Goal: Task Accomplishment & Management: Complete application form

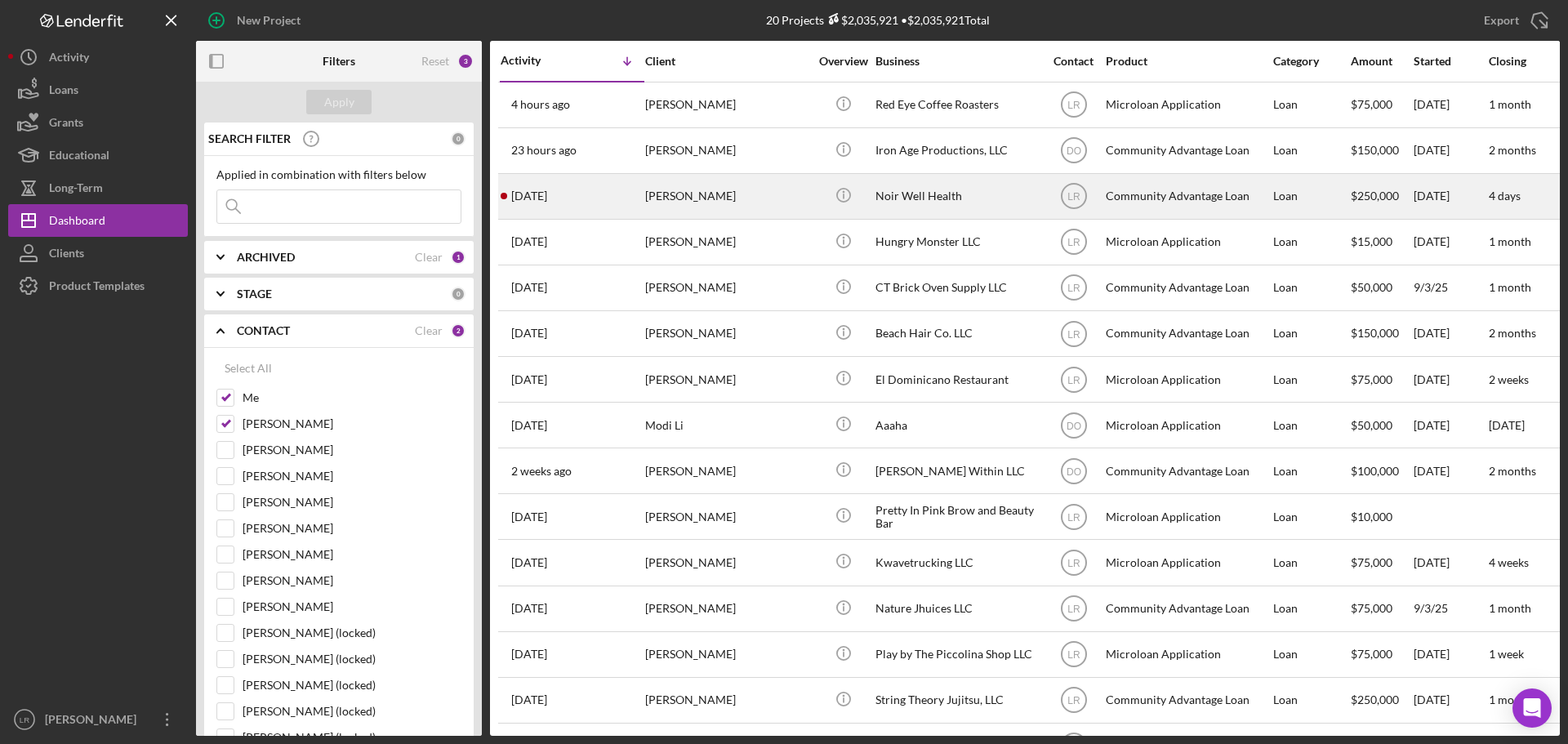
click at [684, 185] on div "[PERSON_NAME]" at bounding box center [726, 196] width 163 height 43
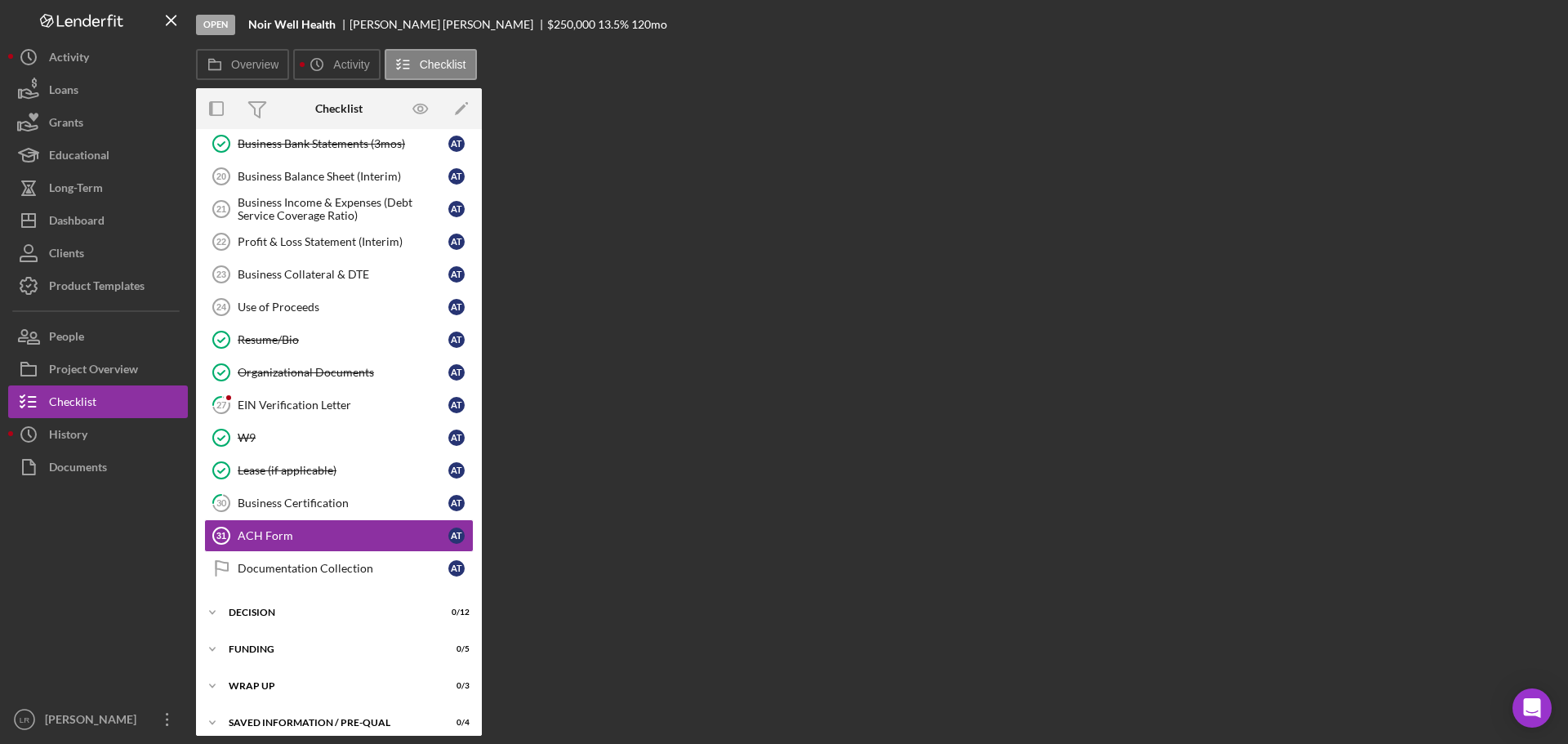
scroll to position [325, 0]
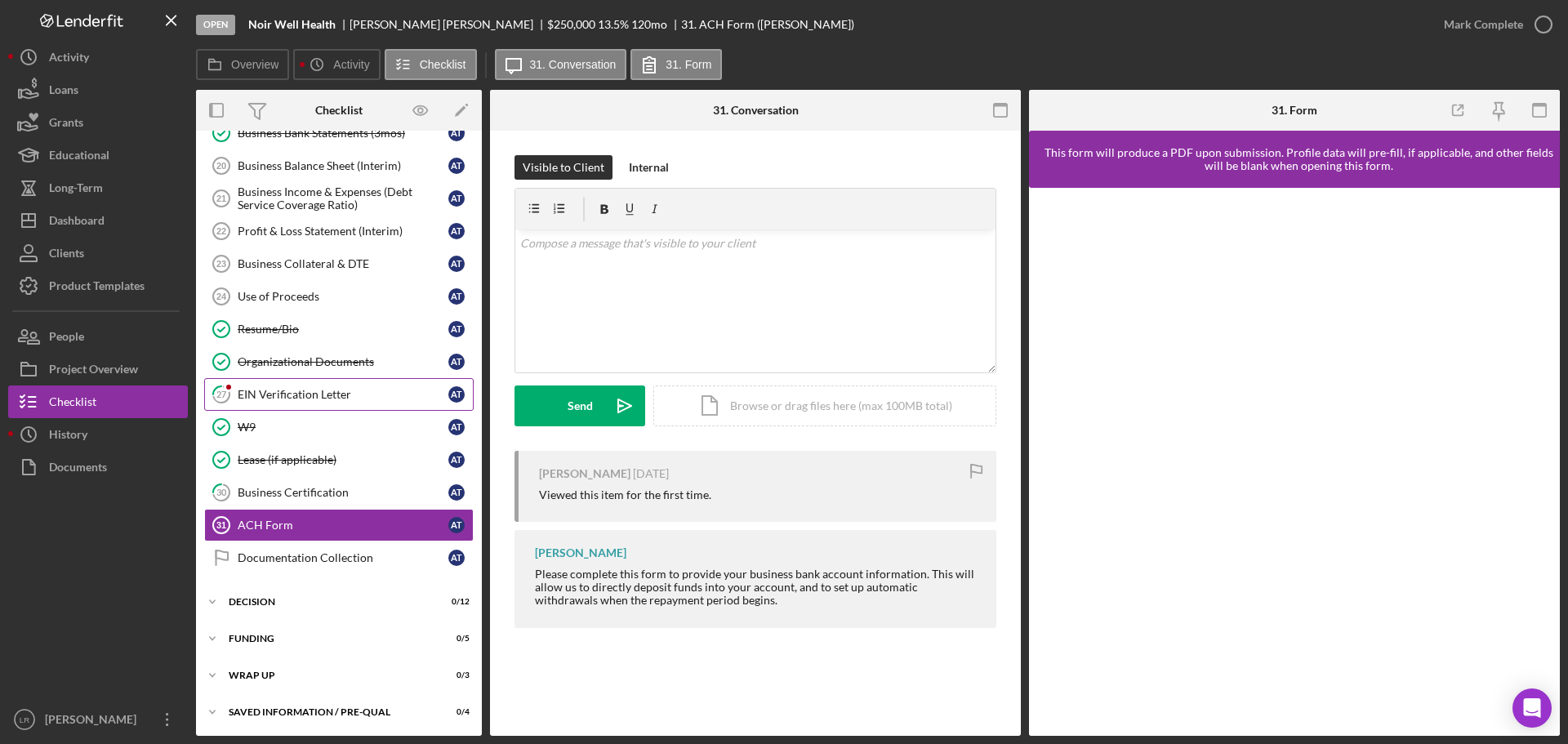
click at [274, 396] on div "EIN Verification Letter" at bounding box center [343, 395] width 211 height 13
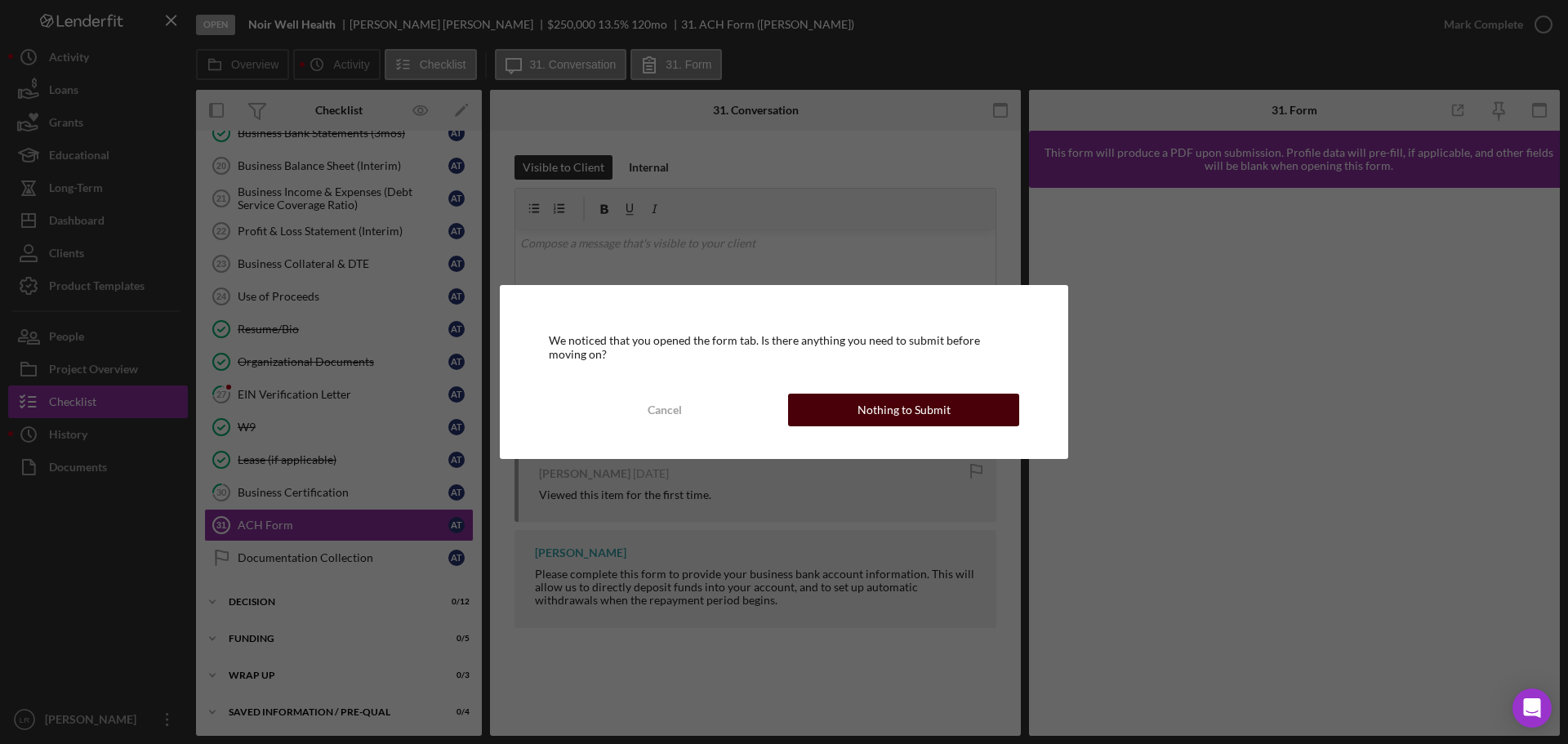
click at [920, 413] on div "Nothing to Submit" at bounding box center [903, 409] width 93 height 32
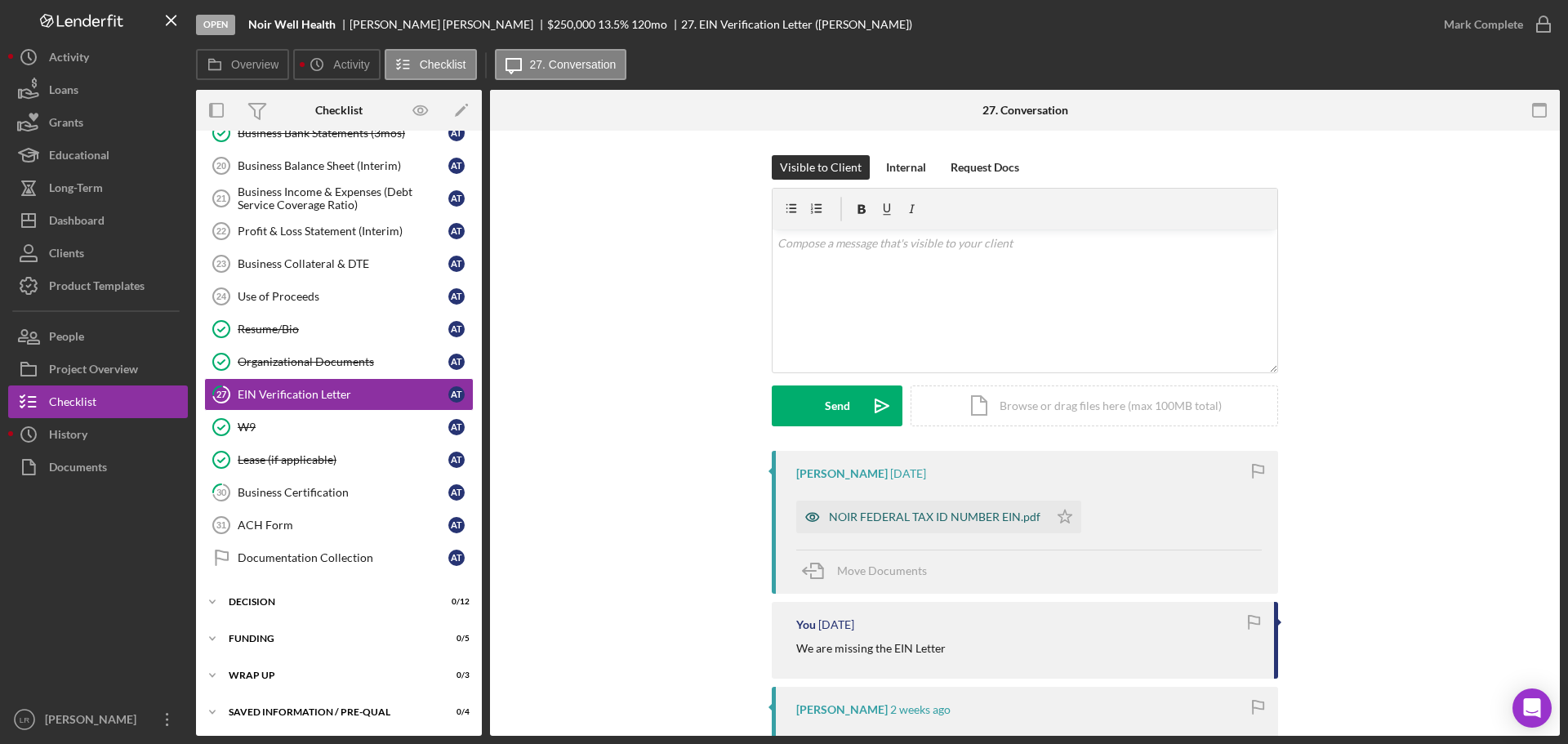
click at [886, 520] on div "NOIR FEDERAL TAX ID NUMBER EIN.pdf" at bounding box center [935, 517] width 212 height 13
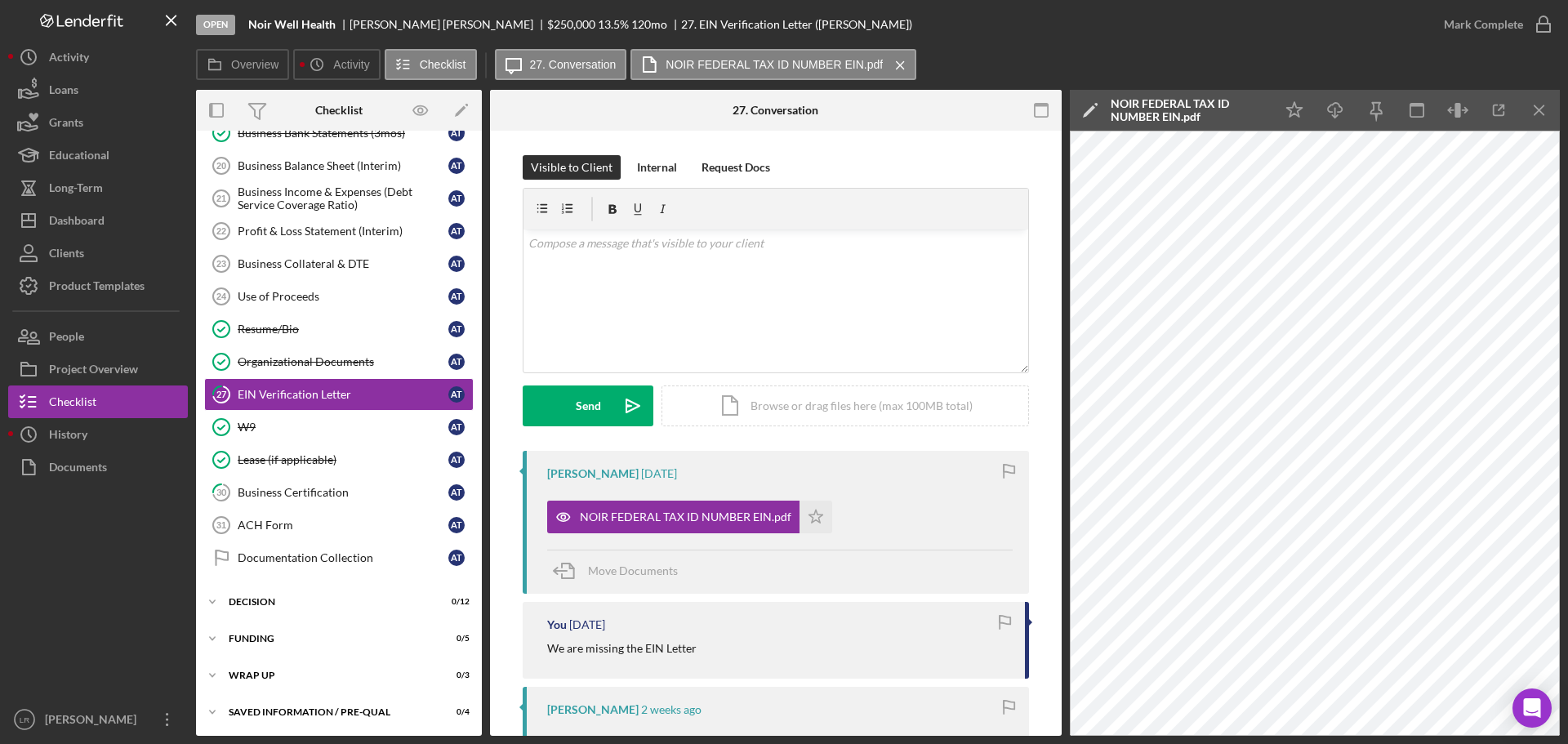
click at [1087, 109] on icon "Icon/Edit" at bounding box center [1091, 110] width 41 height 41
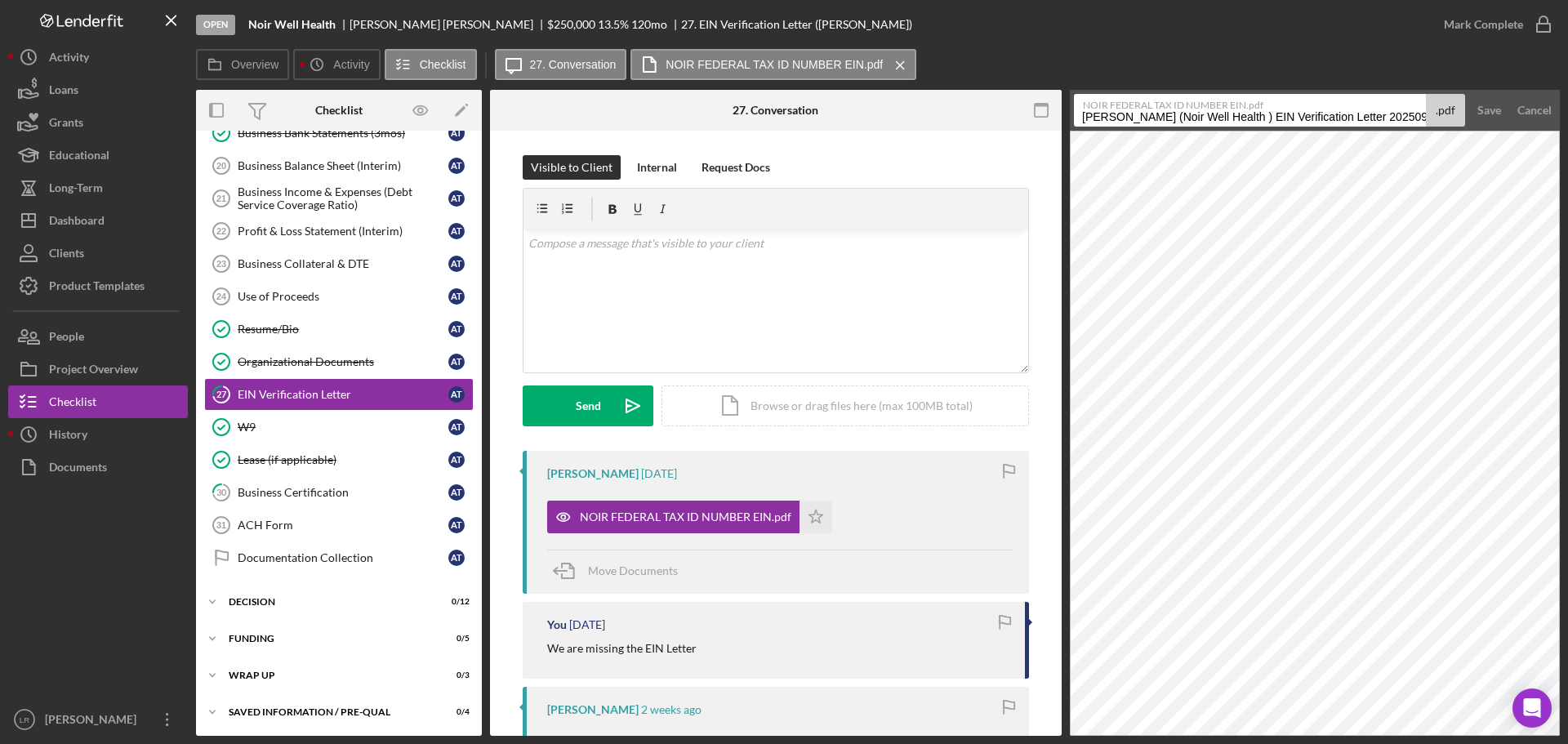
drag, startPoint x: 1252, startPoint y: 120, endPoint x: 540, endPoint y: 140, distance: 712.3
click at [540, 140] on div "Overview Internal Workflow Stage Open Icon/Dropdown Arrow Archive (can unarchiv…" at bounding box center [878, 412] width 1364 height 646
drag, startPoint x: 1105, startPoint y: 116, endPoint x: 1568, endPoint y: 102, distance: 463.2
click at [1568, 103] on div "Open Noir Well Health [PERSON_NAME] $250,000 $250,000 13.5 % 120 mo 27. EIN Ver…" at bounding box center [784, 372] width 1568 height 744
type input "EIN Letter"
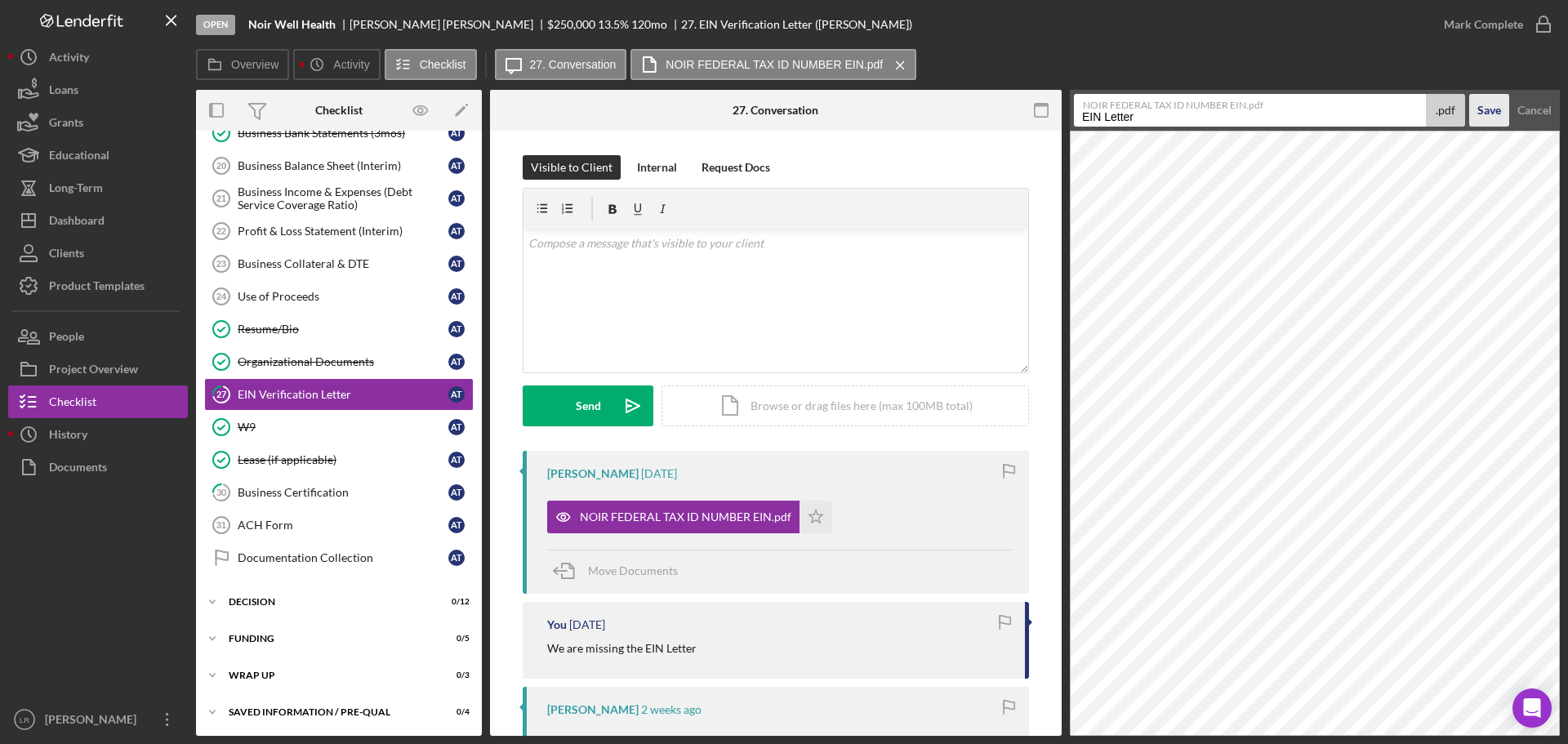
click at [1489, 102] on div "Save" at bounding box center [1490, 110] width 24 height 32
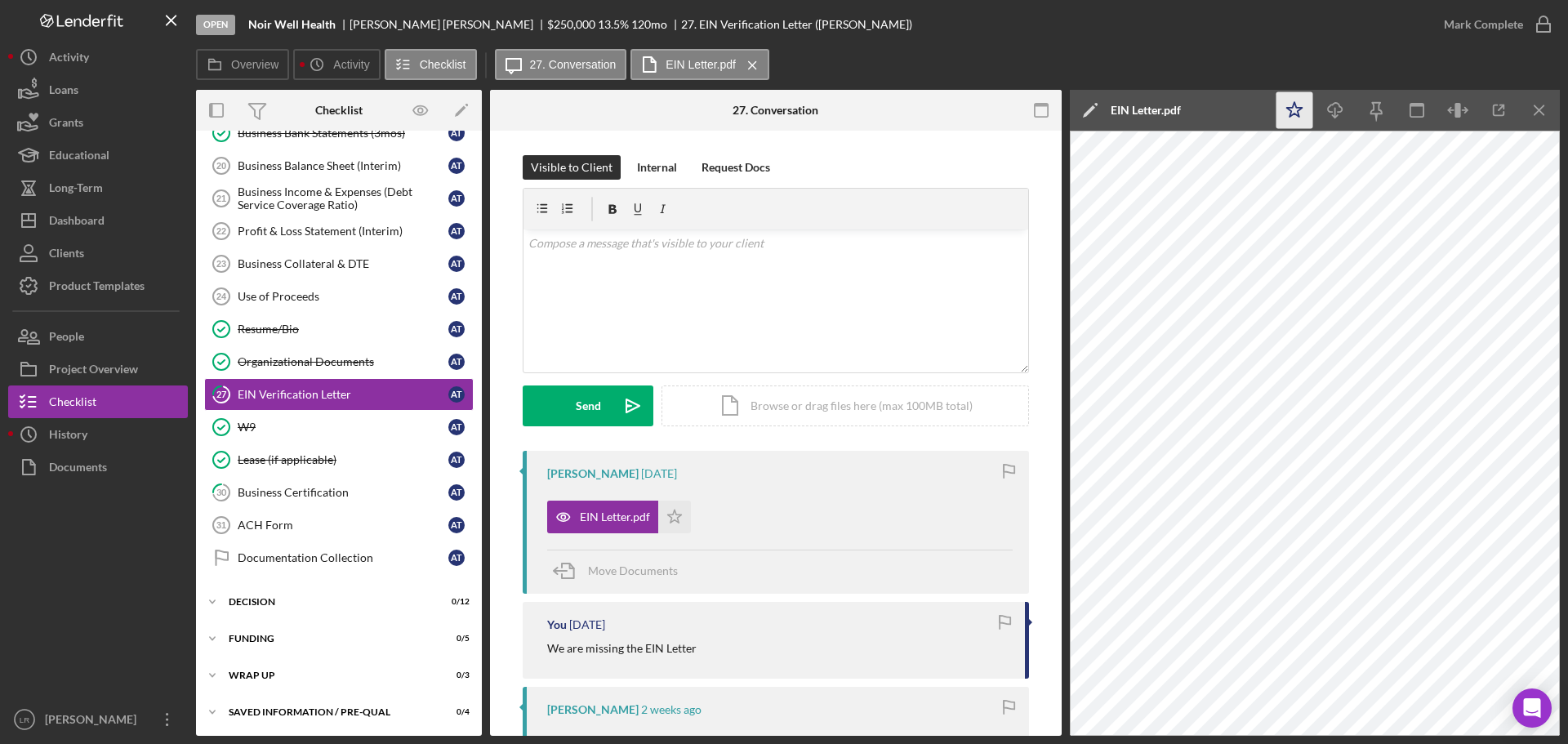
click at [1294, 112] on icon "Icon/Star" at bounding box center [1295, 111] width 37 height 37
click at [1336, 109] on line "button" at bounding box center [1336, 112] width 0 height 9
click at [1500, 29] on div "Mark Complete" at bounding box center [1484, 24] width 79 height 32
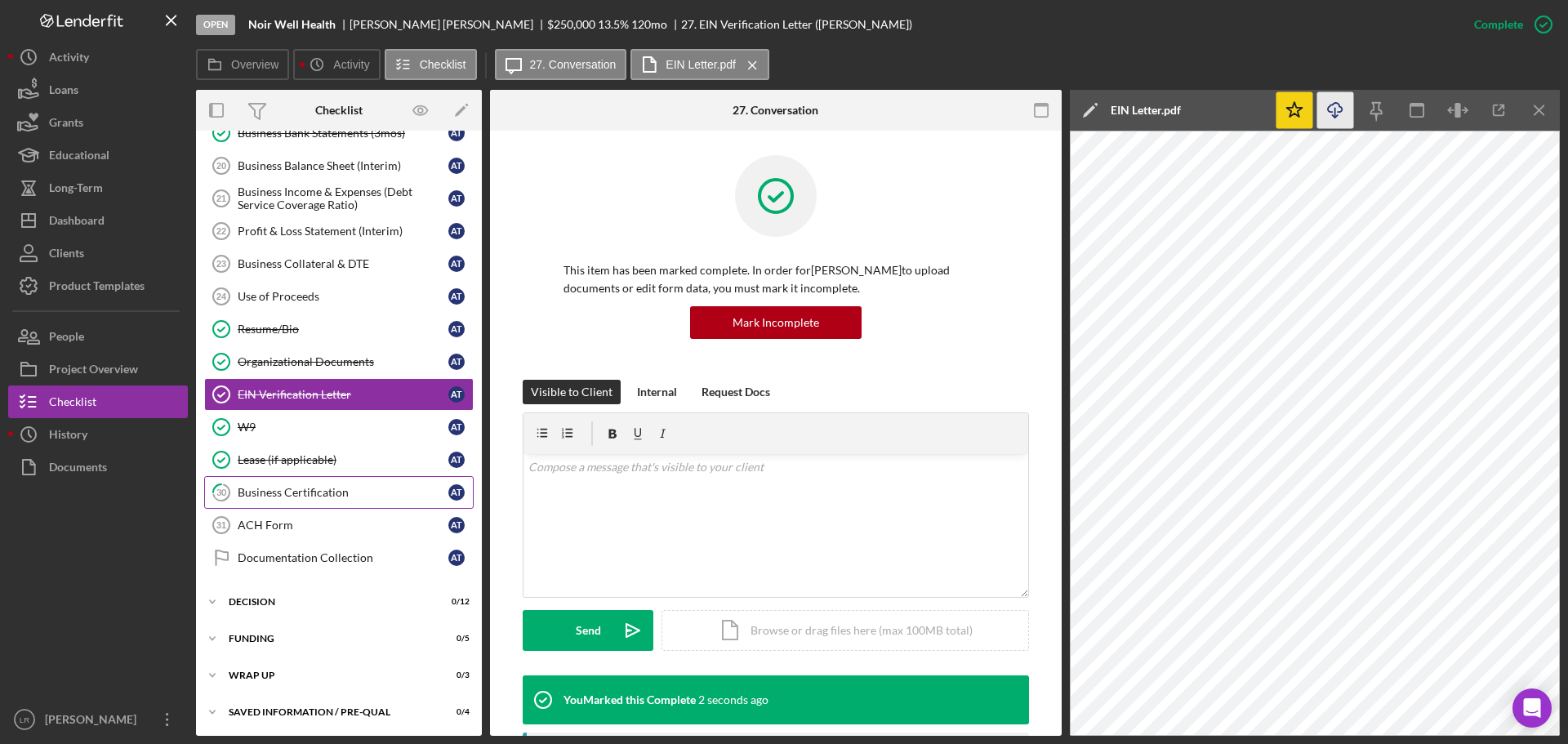
click at [278, 498] on div "Business Certification" at bounding box center [343, 492] width 211 height 13
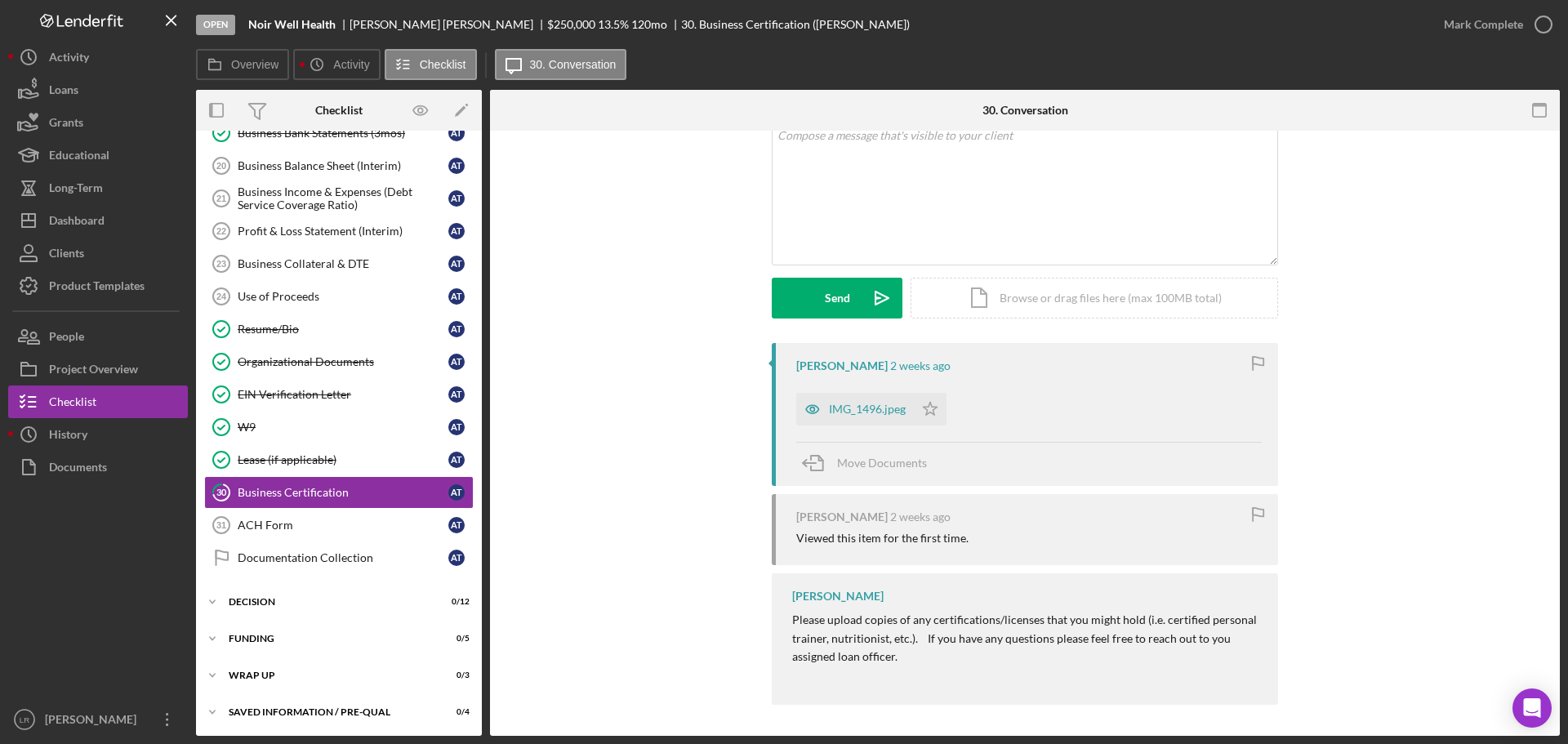
scroll to position [110, 0]
click at [843, 413] on div "IMG_1496.jpeg" at bounding box center [867, 407] width 77 height 13
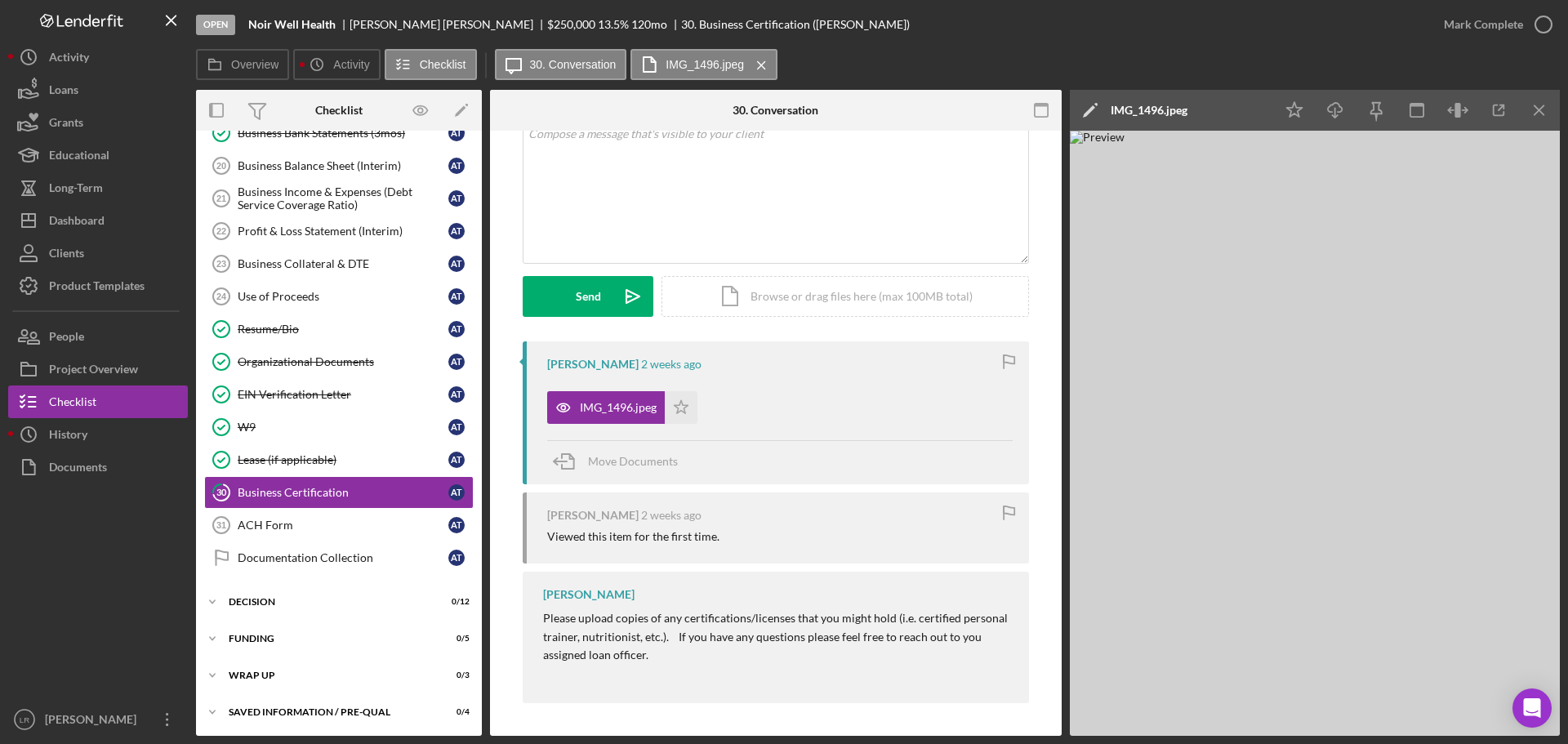
click at [1082, 103] on icon "Icon/Edit" at bounding box center [1091, 110] width 41 height 41
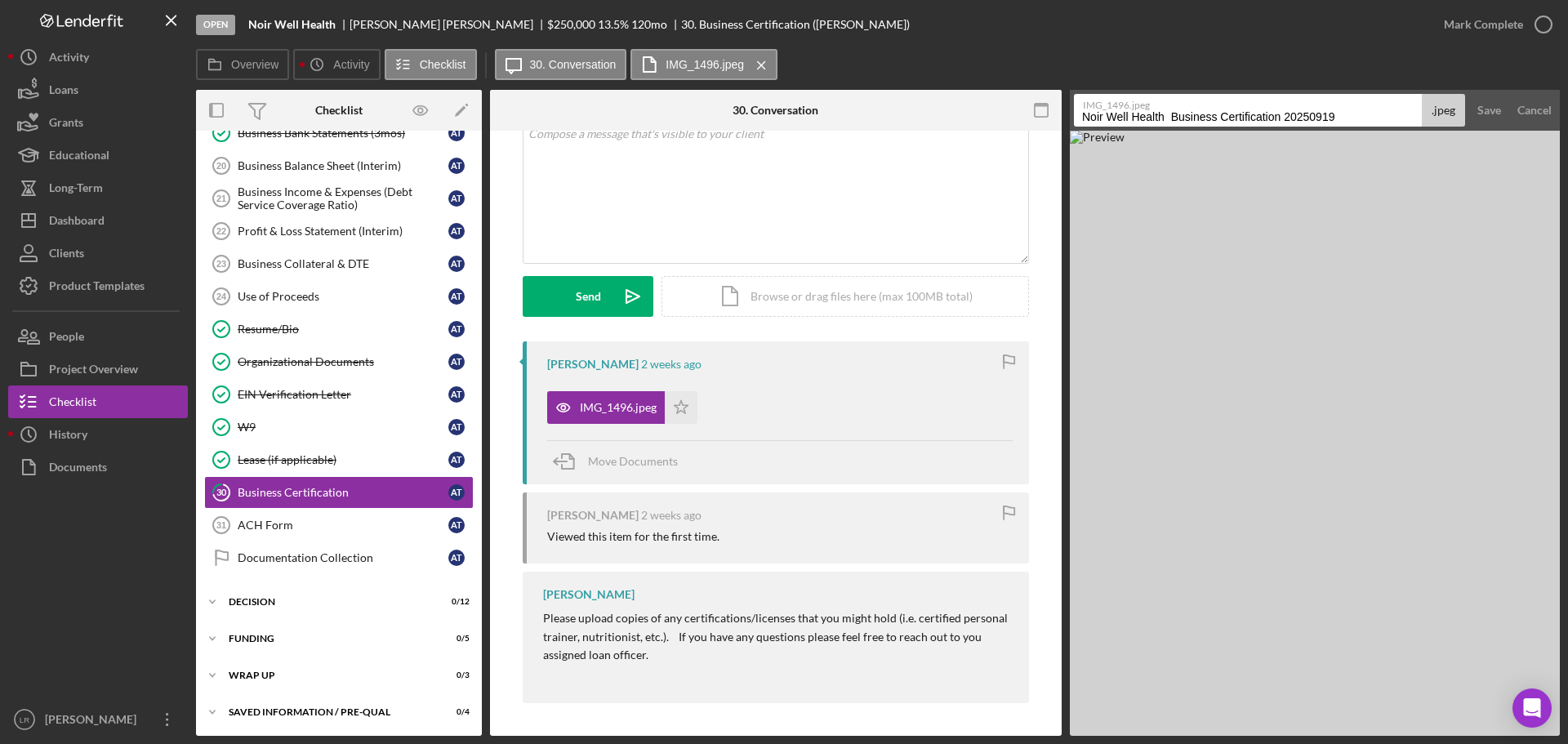
drag, startPoint x: 1173, startPoint y: 116, endPoint x: 551, endPoint y: 123, distance: 622.0
click at [551, 123] on div "Overview Internal Workflow Stage Open Icon/Dropdown Arrow Archive (can unarchiv…" at bounding box center [878, 412] width 1364 height 646
drag, startPoint x: 1194, startPoint y: 119, endPoint x: 1547, endPoint y: 58, distance: 358.2
click at [1547, 58] on div "Overview Icon/History Activity Checklist Icon/Message 30. Conversation IMG_1496…" at bounding box center [878, 392] width 1364 height 687
type input "Business Certification - NP Certification"
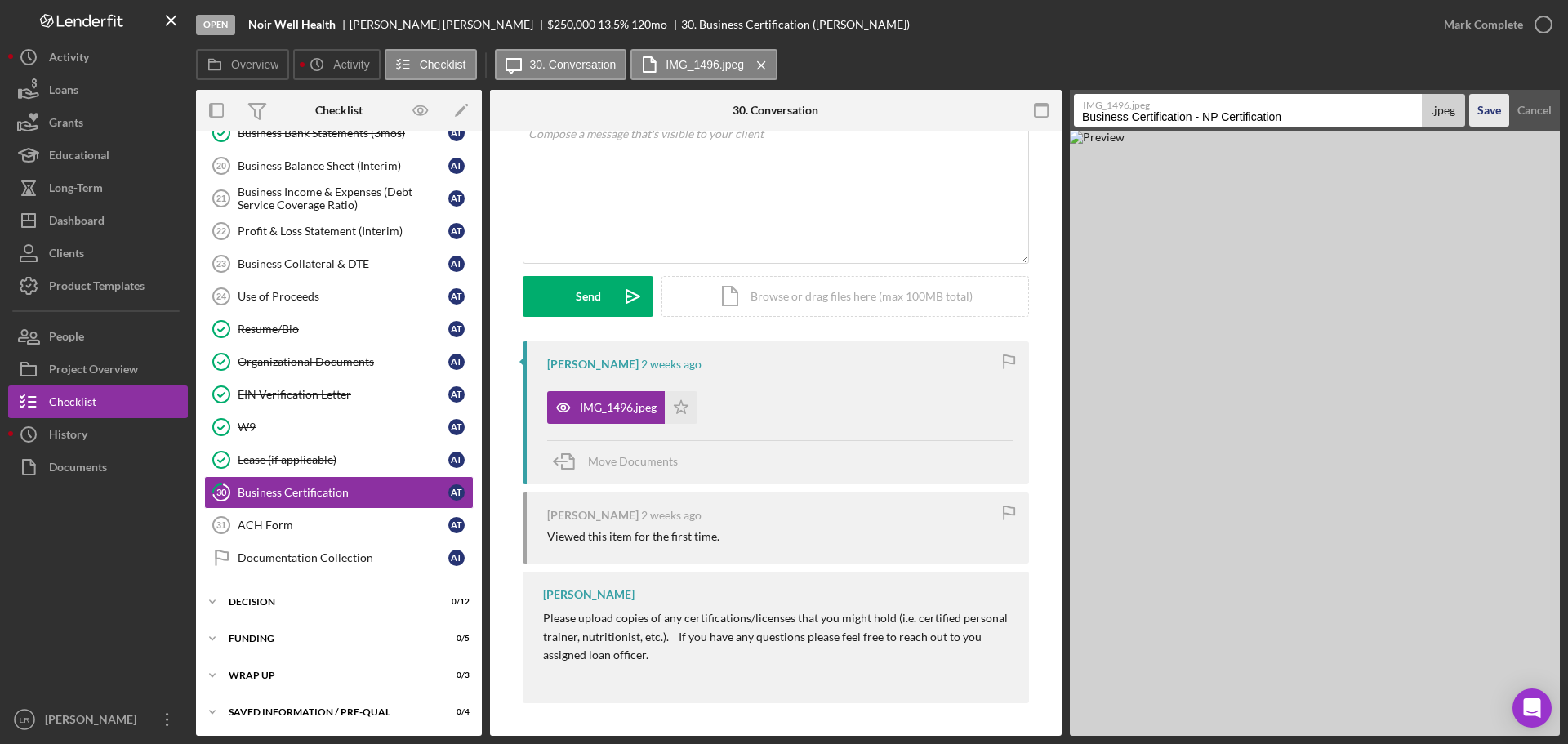
click at [1488, 105] on div "Save" at bounding box center [1490, 110] width 24 height 32
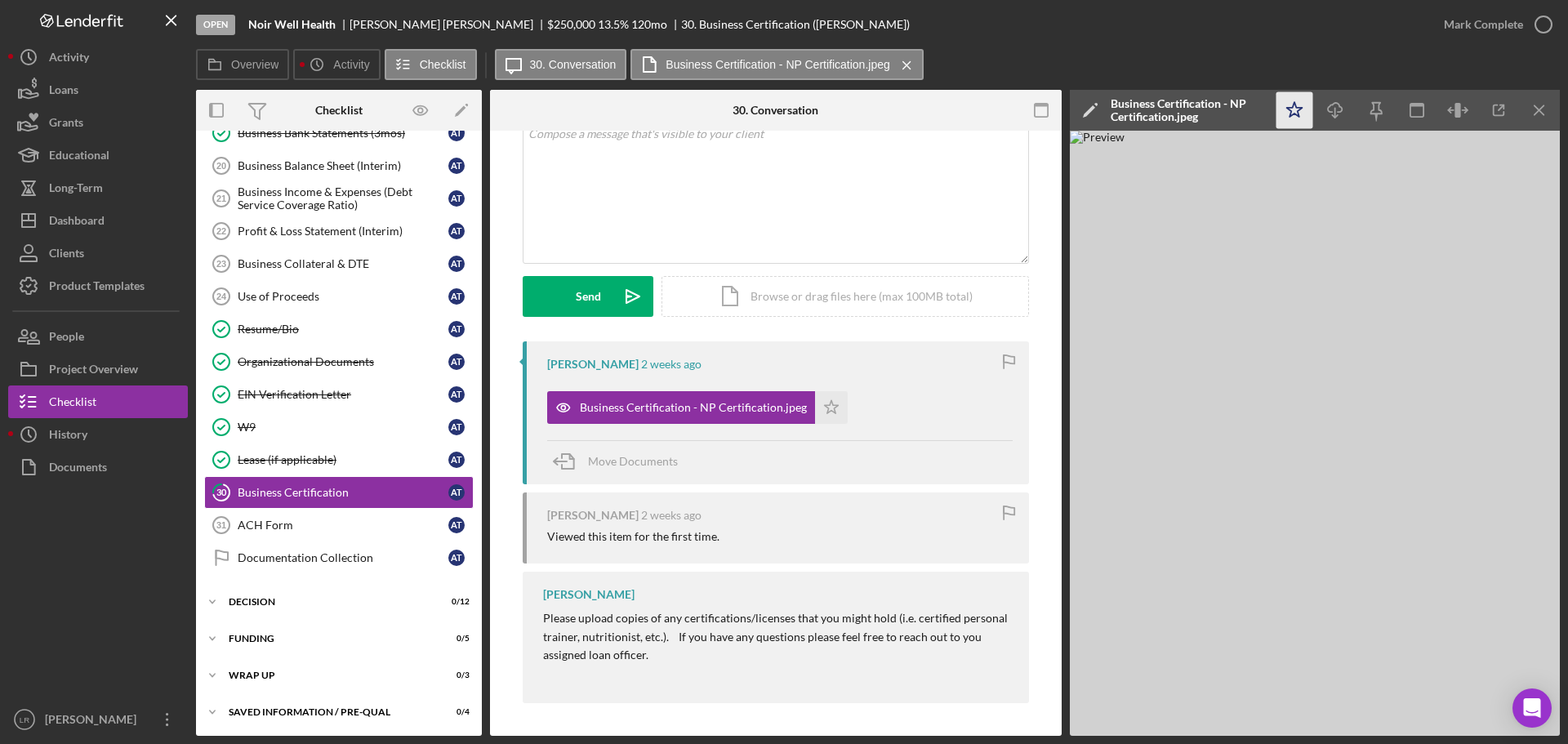
click at [1298, 108] on polygon "button" at bounding box center [1295, 110] width 16 height 15
click at [1338, 110] on icon "Icon/Download" at bounding box center [1336, 111] width 37 height 37
click at [1528, 21] on icon "button" at bounding box center [1544, 24] width 41 height 41
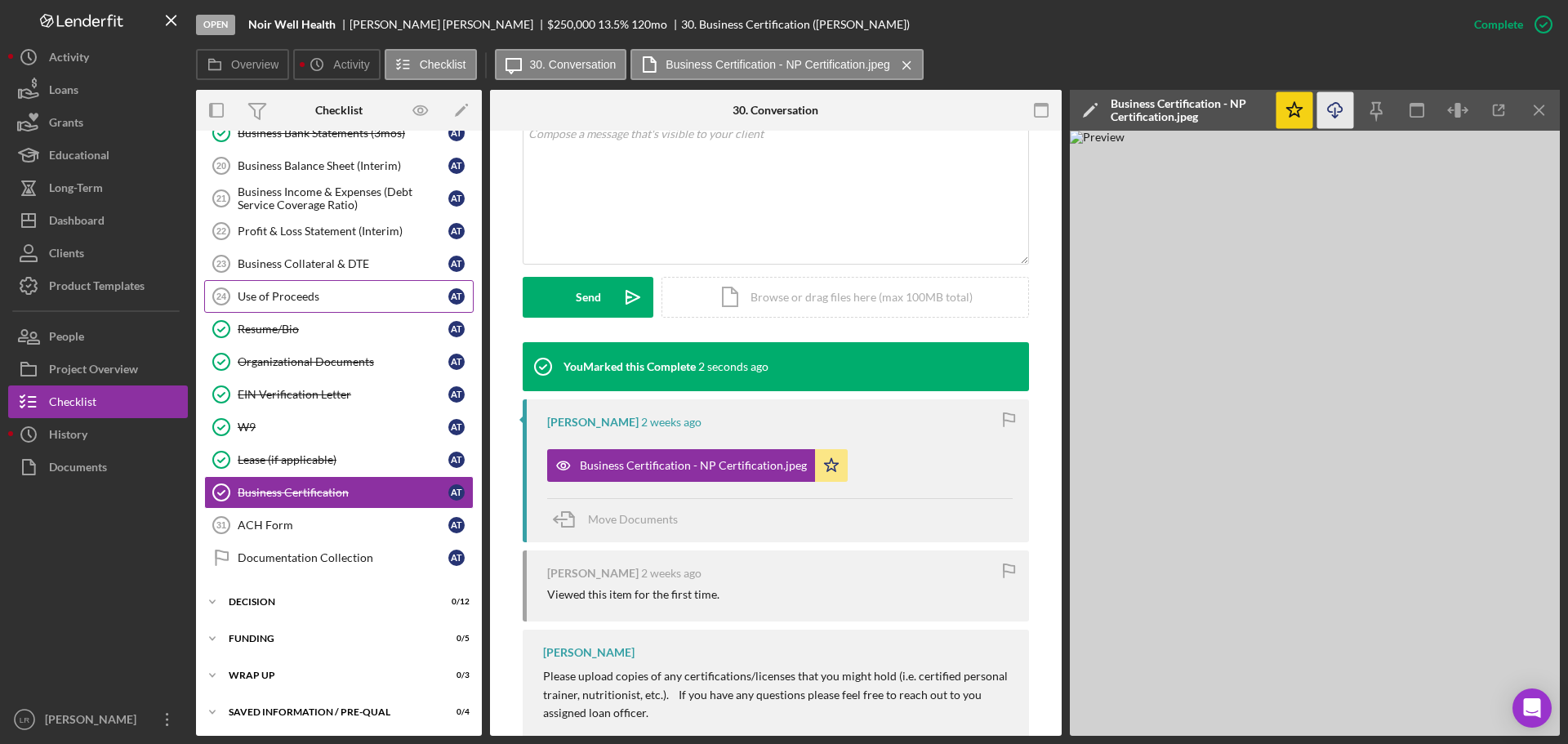
drag, startPoint x: 278, startPoint y: 286, endPoint x: 288, endPoint y: 285, distance: 10.0
click at [278, 286] on link "Use of Proceeds 24 Use of Proceeds A T" at bounding box center [339, 296] width 269 height 32
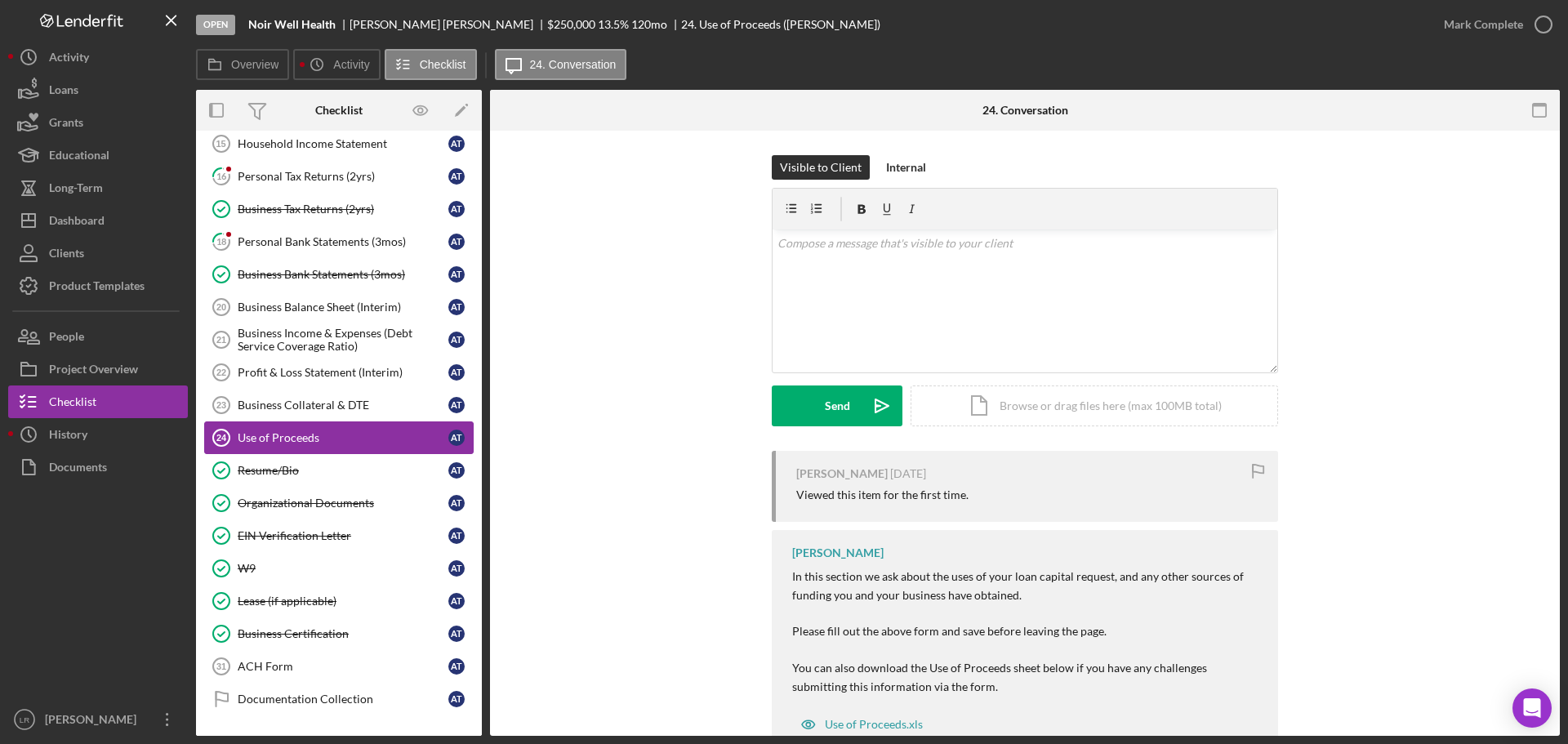
scroll to position [161, 0]
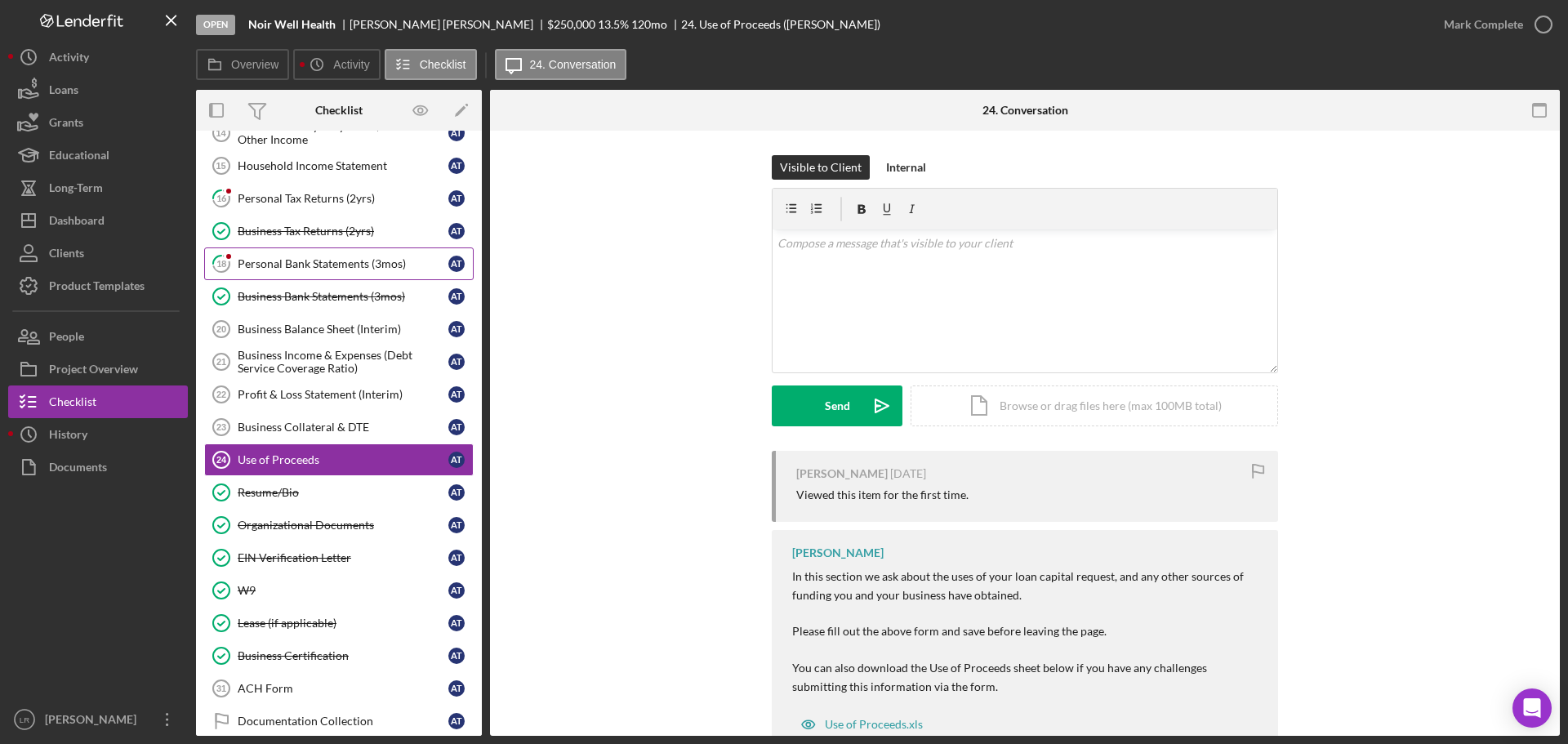
click at [305, 261] on div "Personal Bank Statements (3mos)" at bounding box center [343, 264] width 211 height 13
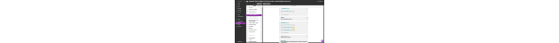
scroll to position [354, 0]
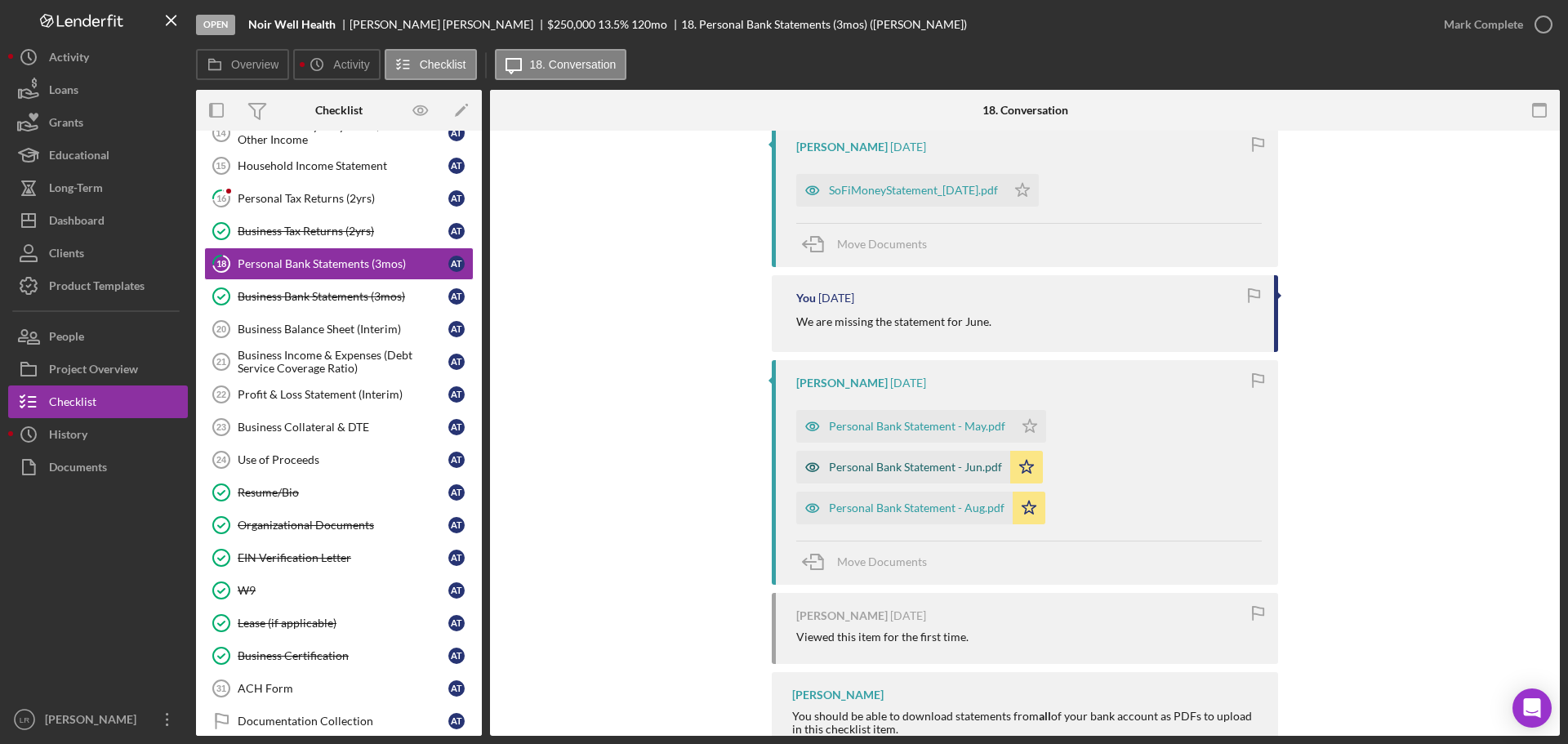
click at [905, 470] on div "Personal Bank Statement - Jun.pdf" at bounding box center [915, 467] width 173 height 13
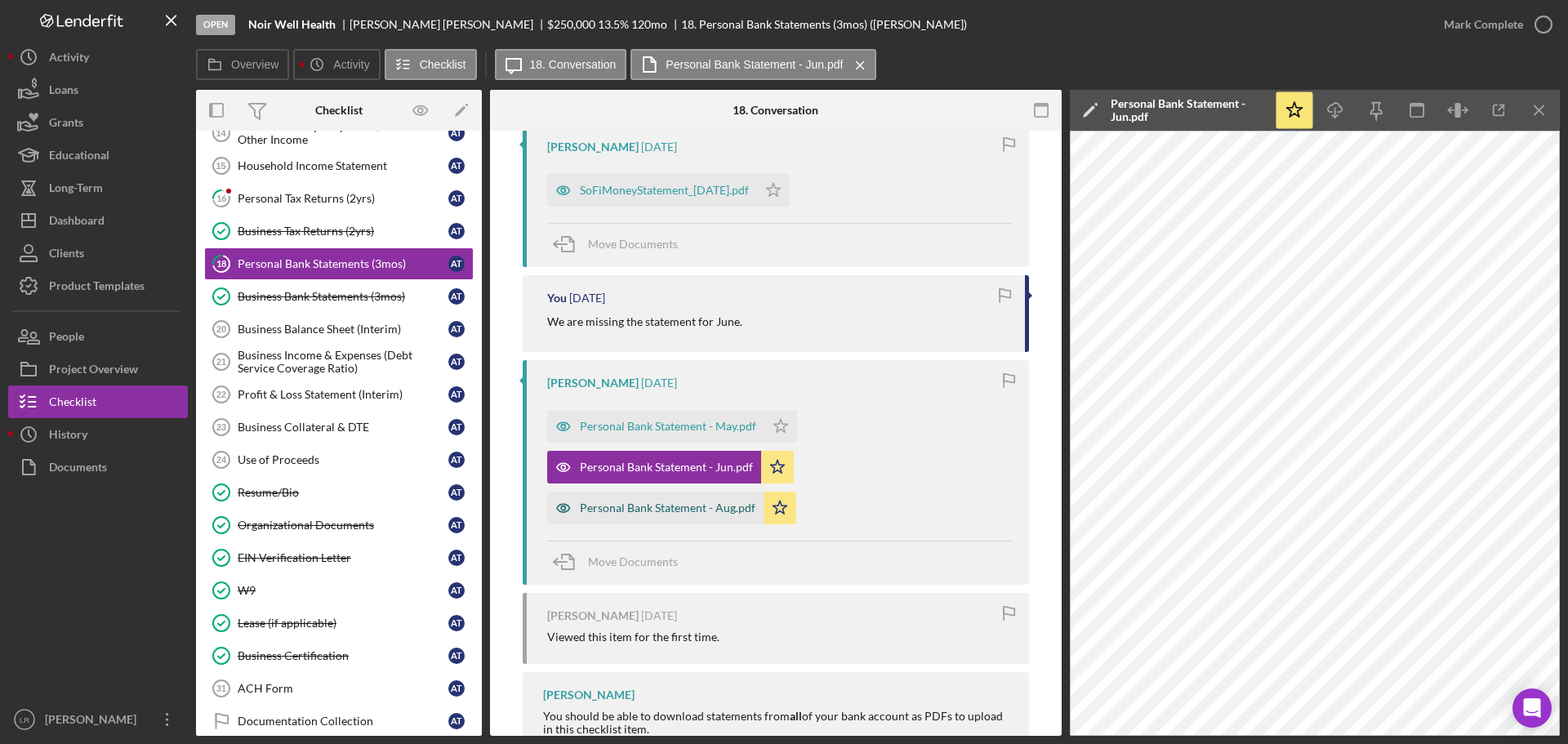
click at [712, 506] on div "Personal Bank Statement - Aug.pdf" at bounding box center [667, 508] width 176 height 13
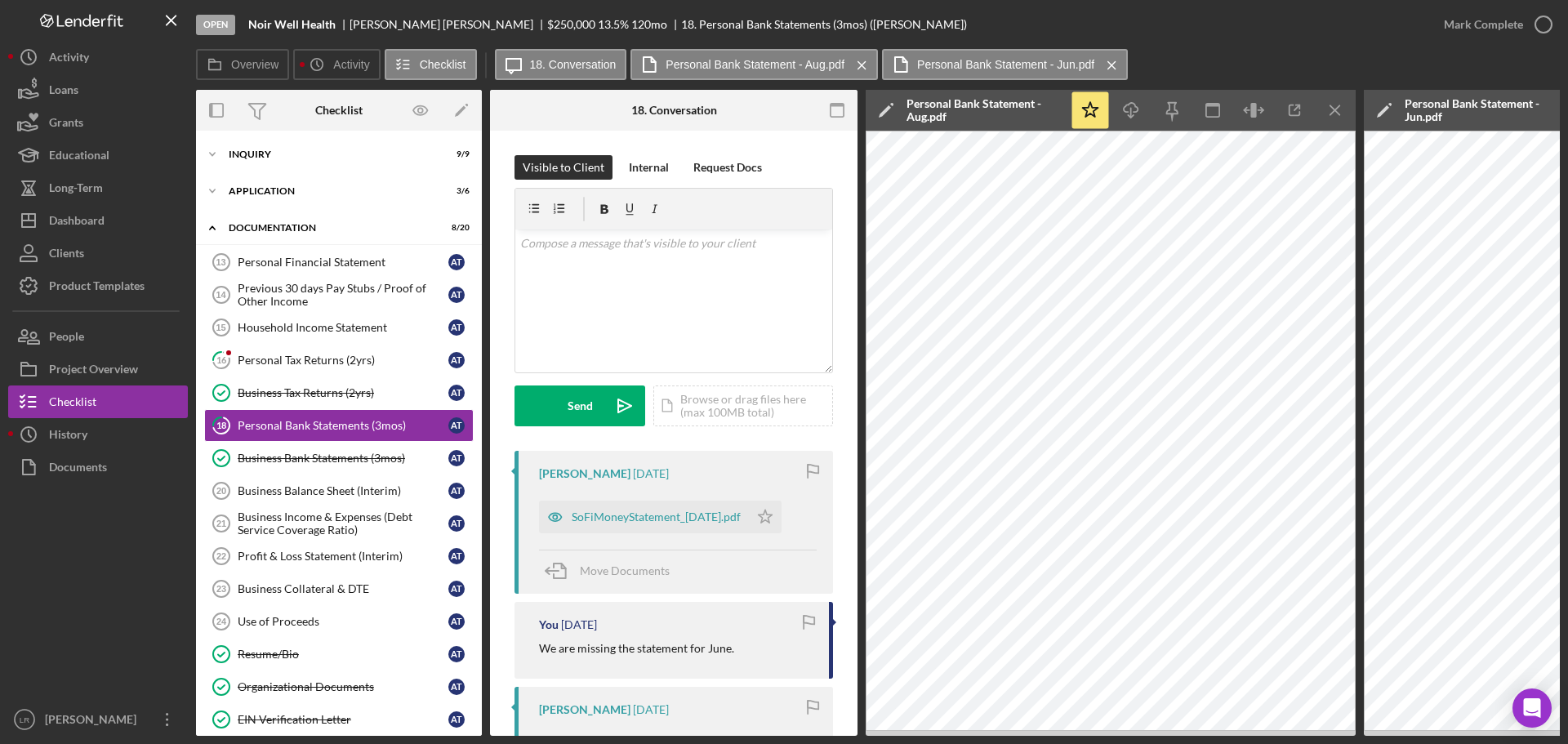
scroll to position [197, 0]
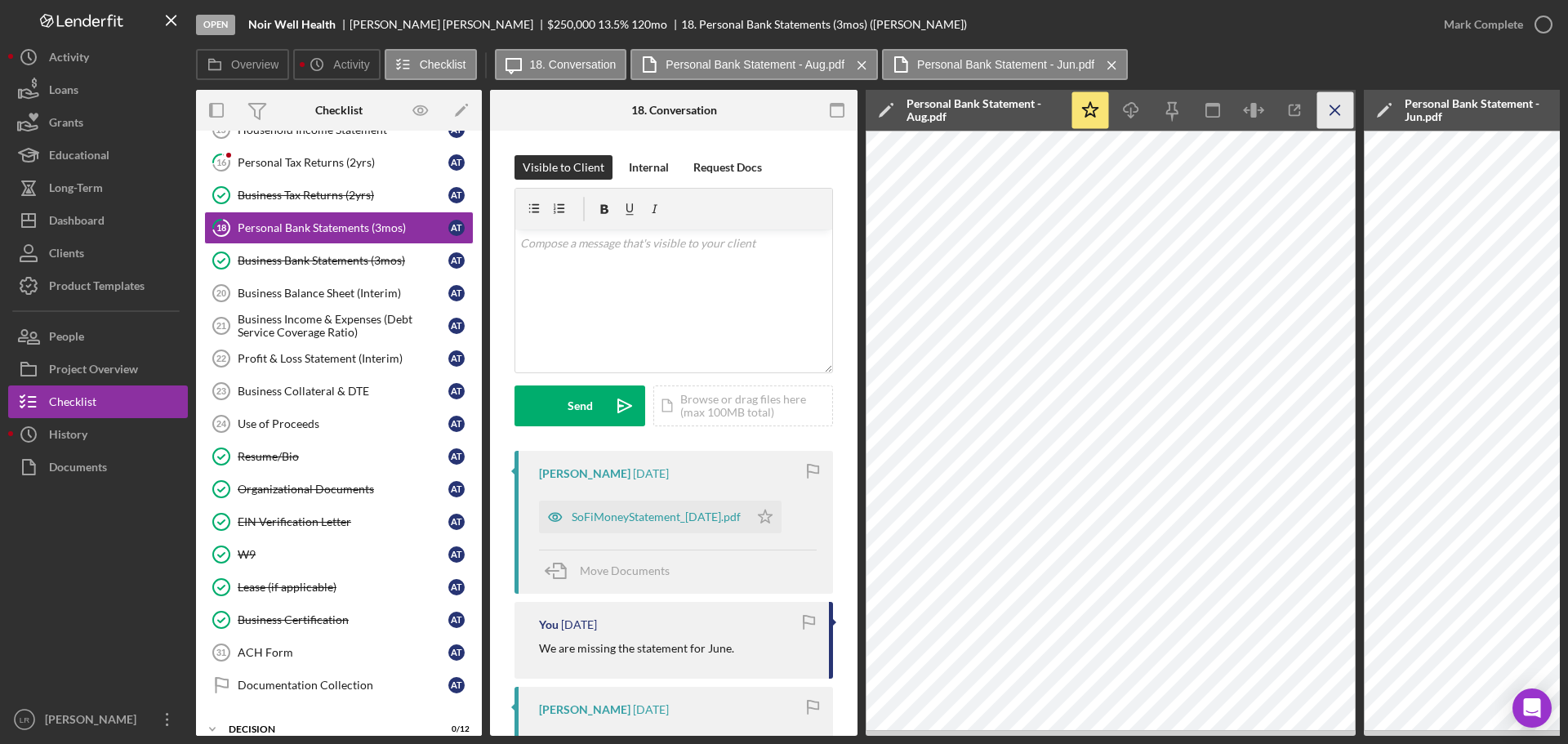
click at [1331, 105] on line "button" at bounding box center [1336, 110] width 9 height 9
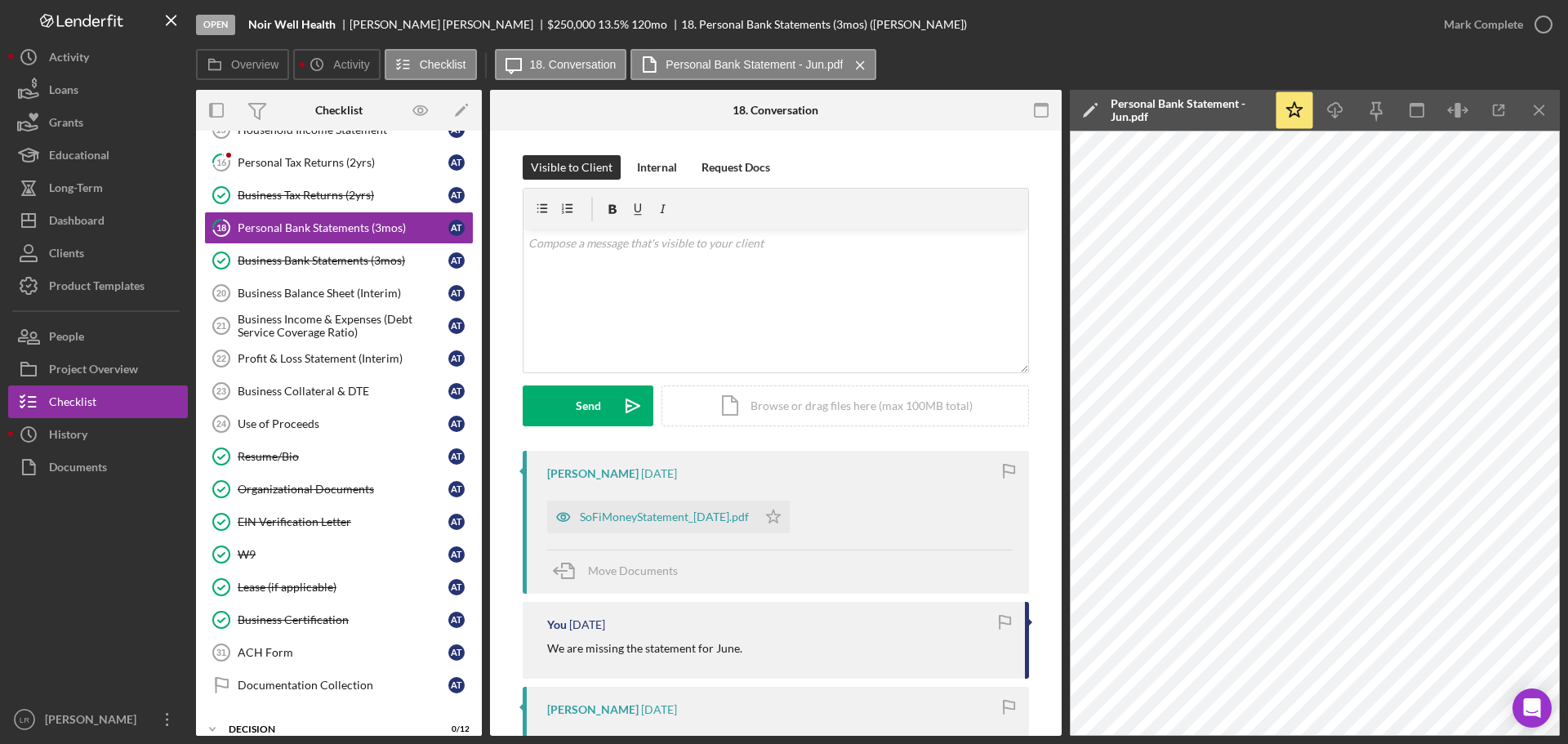
click at [1090, 109] on icon "Icon/Edit" at bounding box center [1091, 110] width 41 height 41
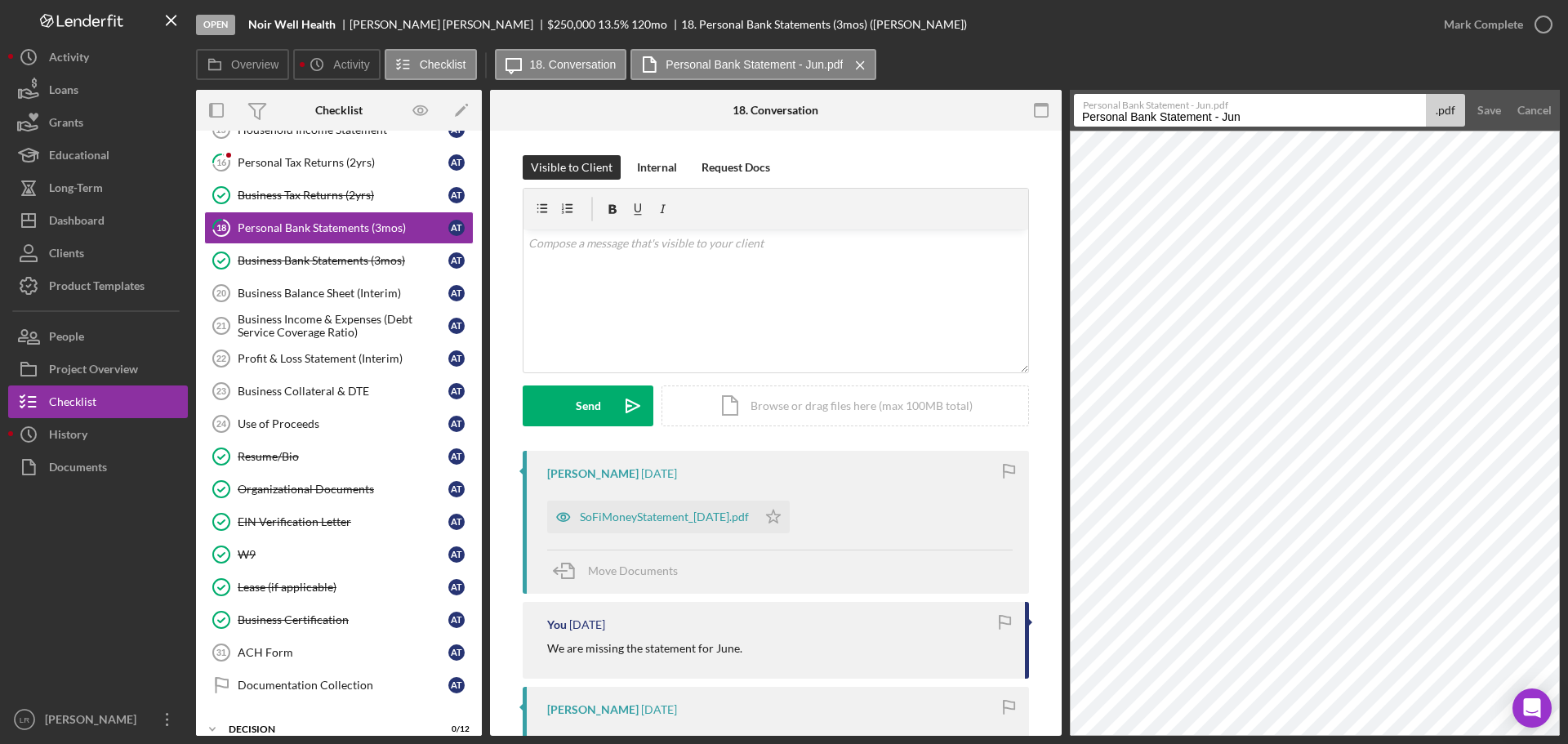
click at [1250, 114] on input "Personal Bank Statement - Jun" at bounding box center [1250, 110] width 352 height 32
type input "Personal Bank Statement - [DATE]"
click at [1469, 94] on button "Save" at bounding box center [1489, 110] width 40 height 32
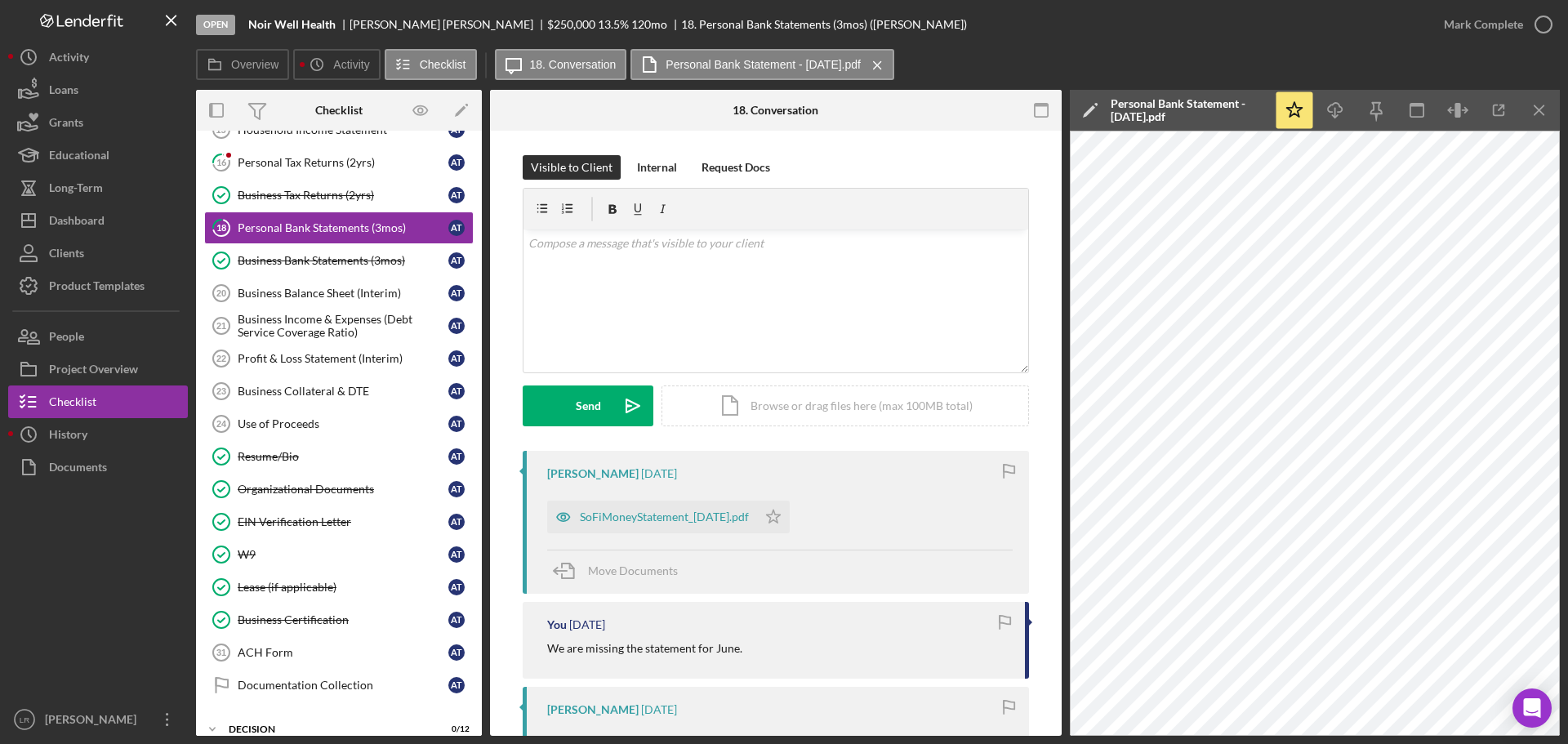
scroll to position [82, 0]
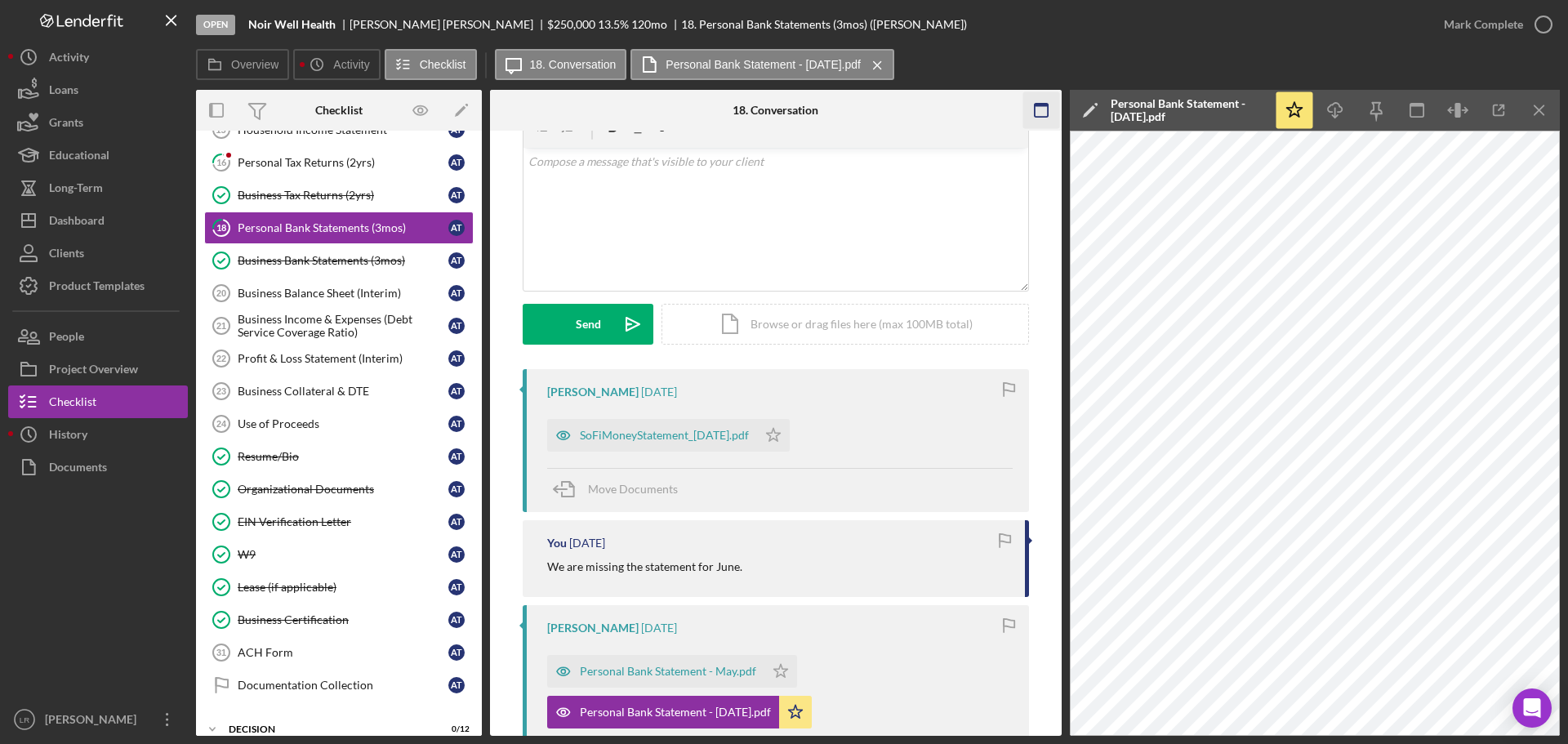
click at [1545, 100] on icon "Icon/Menu Close" at bounding box center [1540, 111] width 37 height 37
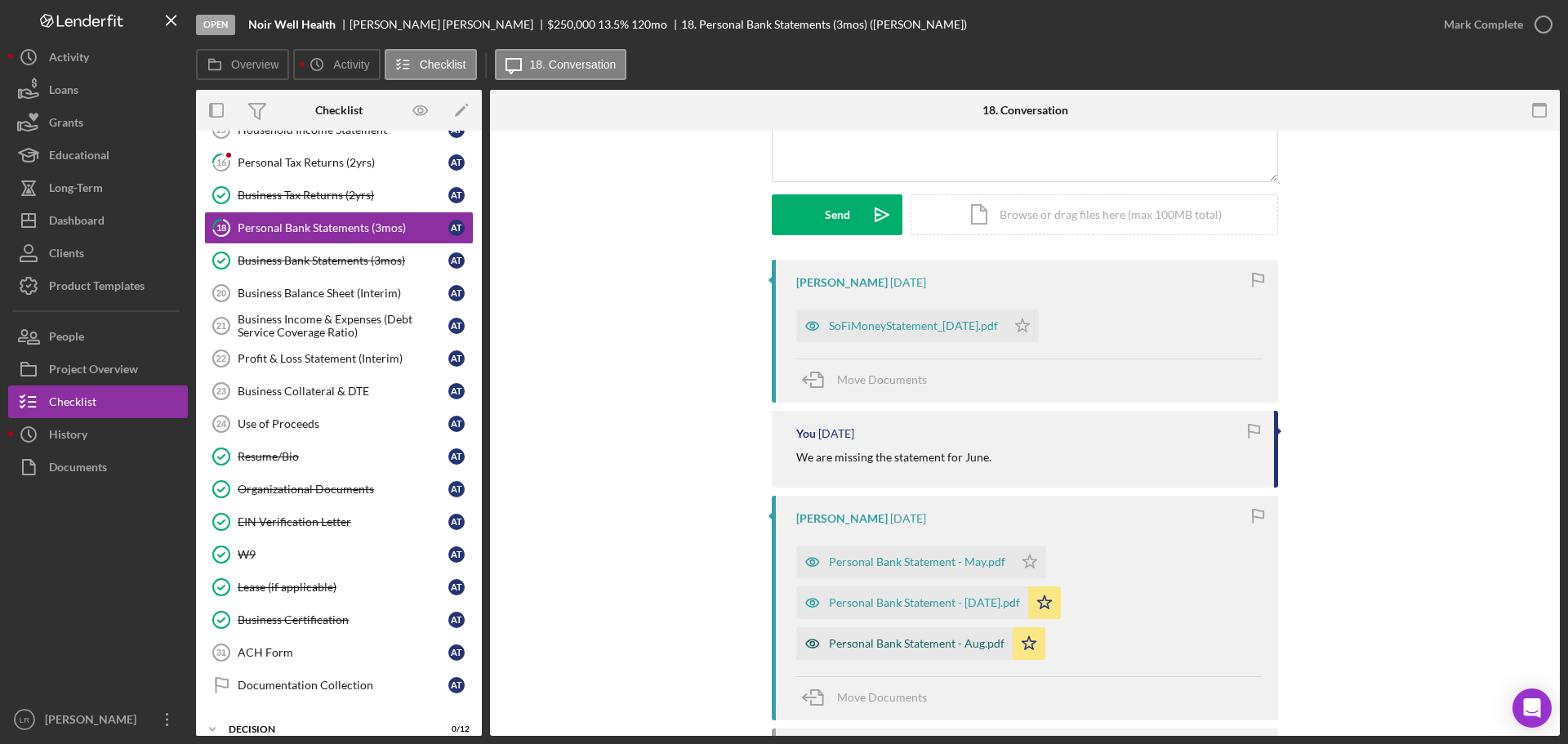
scroll to position [245, 0]
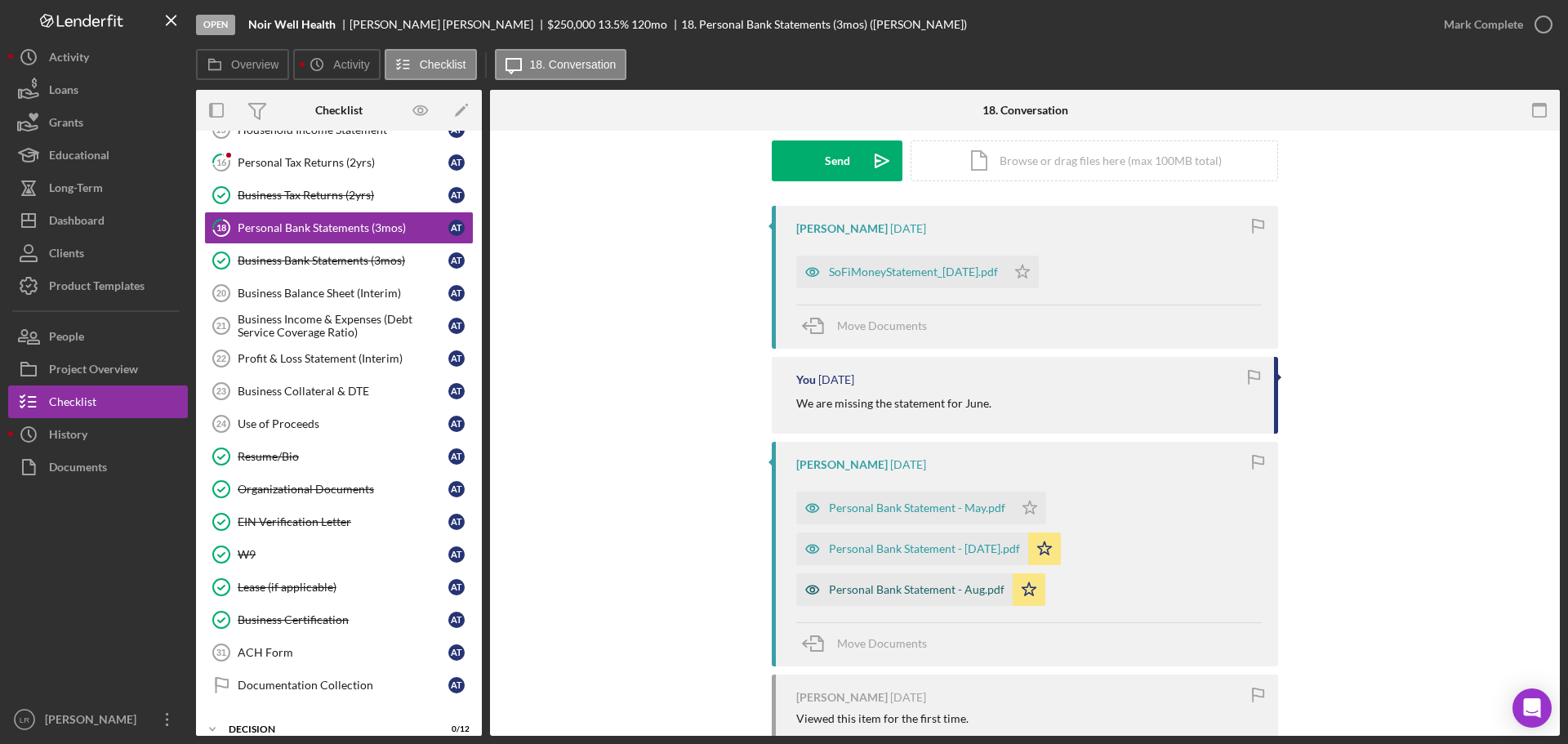
click at [953, 590] on div "Personal Bank Statement - Aug.pdf" at bounding box center [916, 590] width 176 height 13
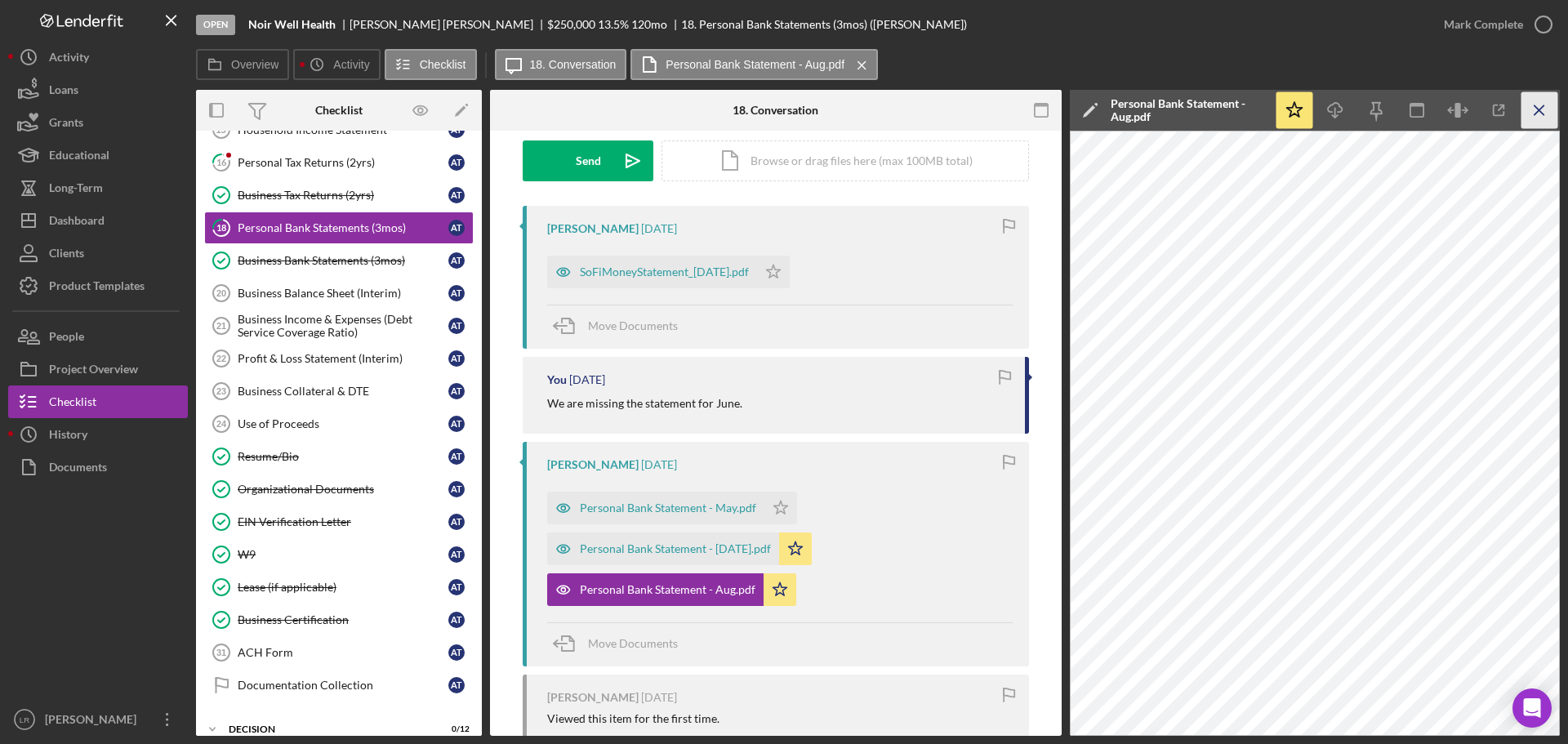
click at [1537, 104] on icon "Icon/Menu Close" at bounding box center [1540, 111] width 37 height 37
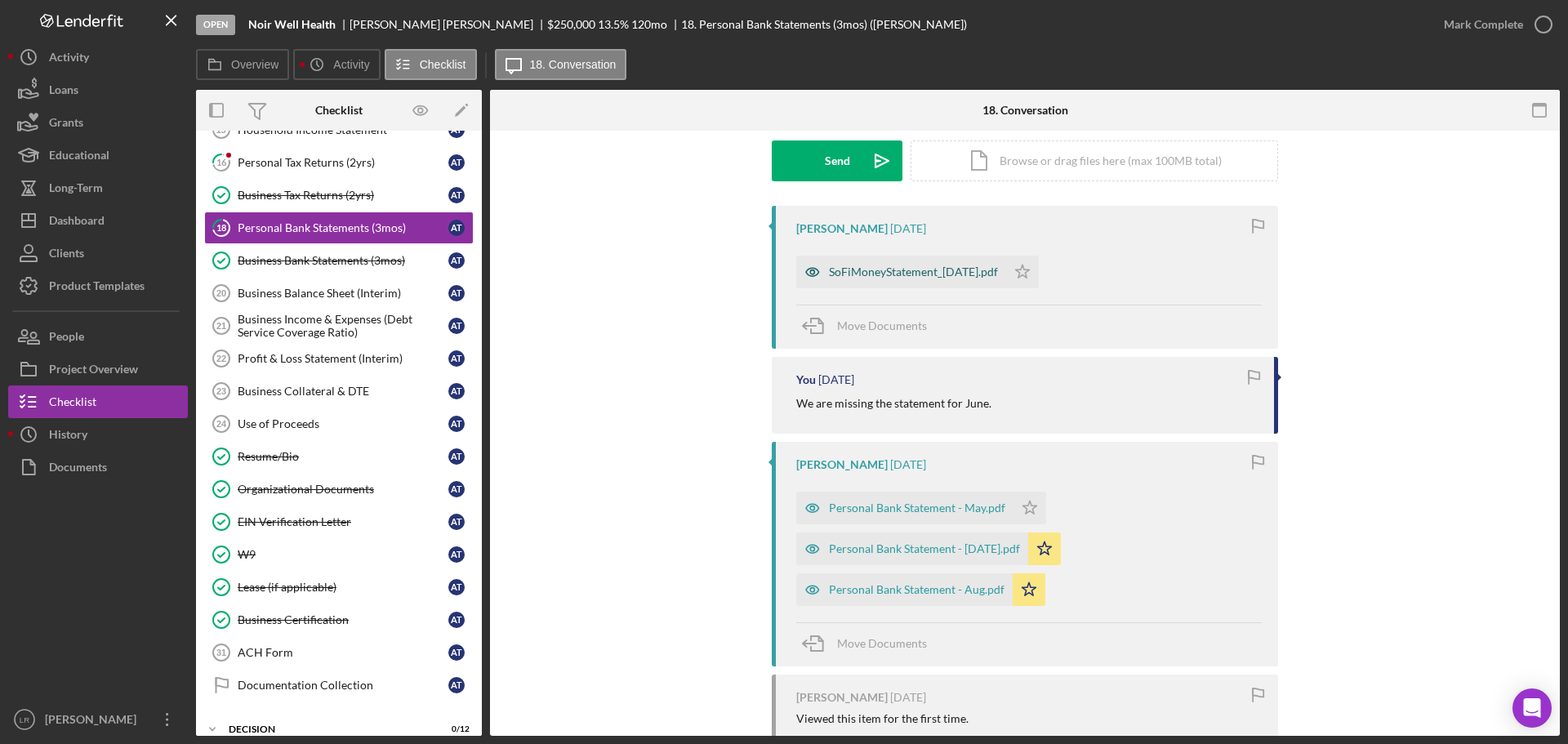
click at [878, 269] on div "SoFiMoneyStatement_[DATE].pdf" at bounding box center [913, 272] width 169 height 13
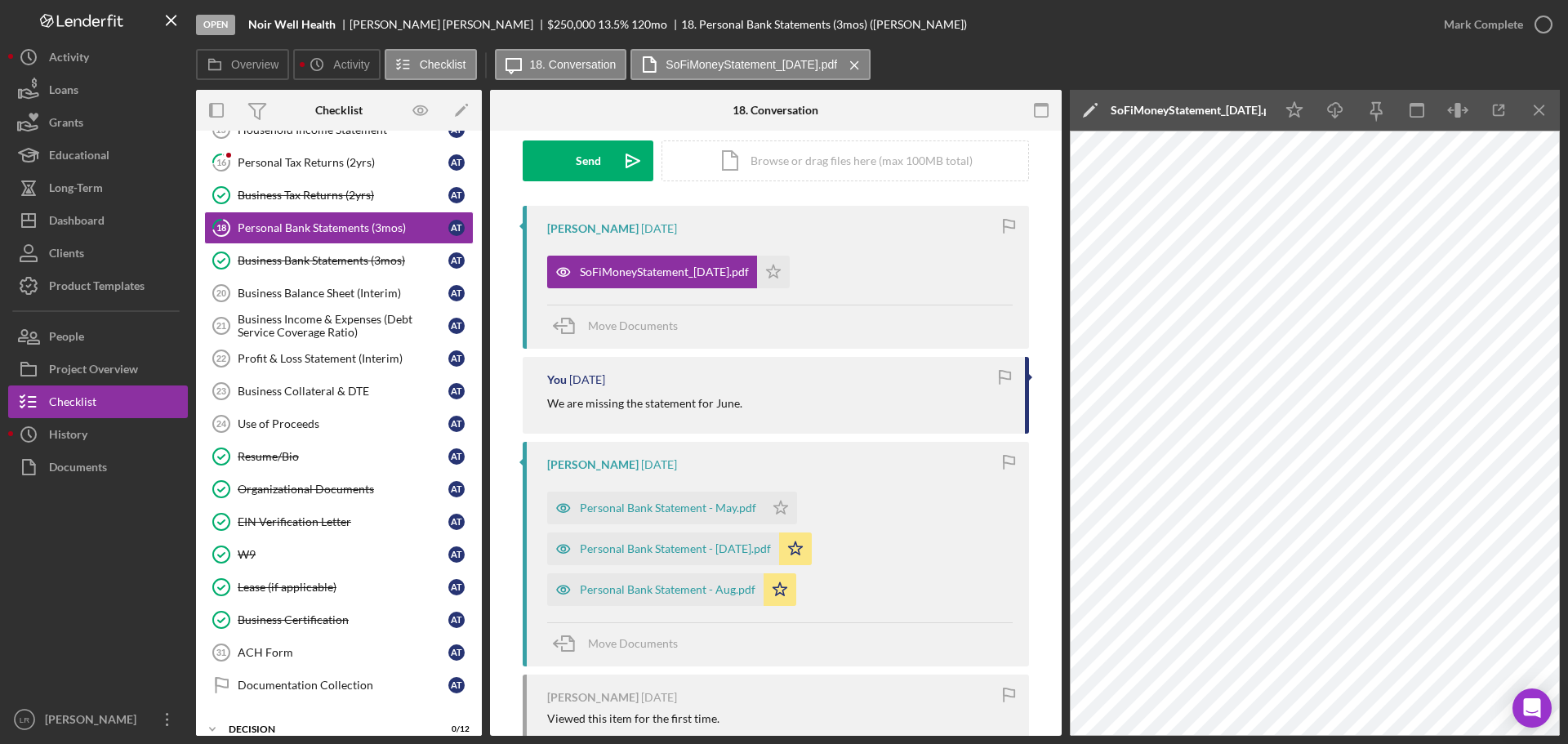
click at [1088, 106] on icon "Icon/Edit" at bounding box center [1091, 110] width 41 height 41
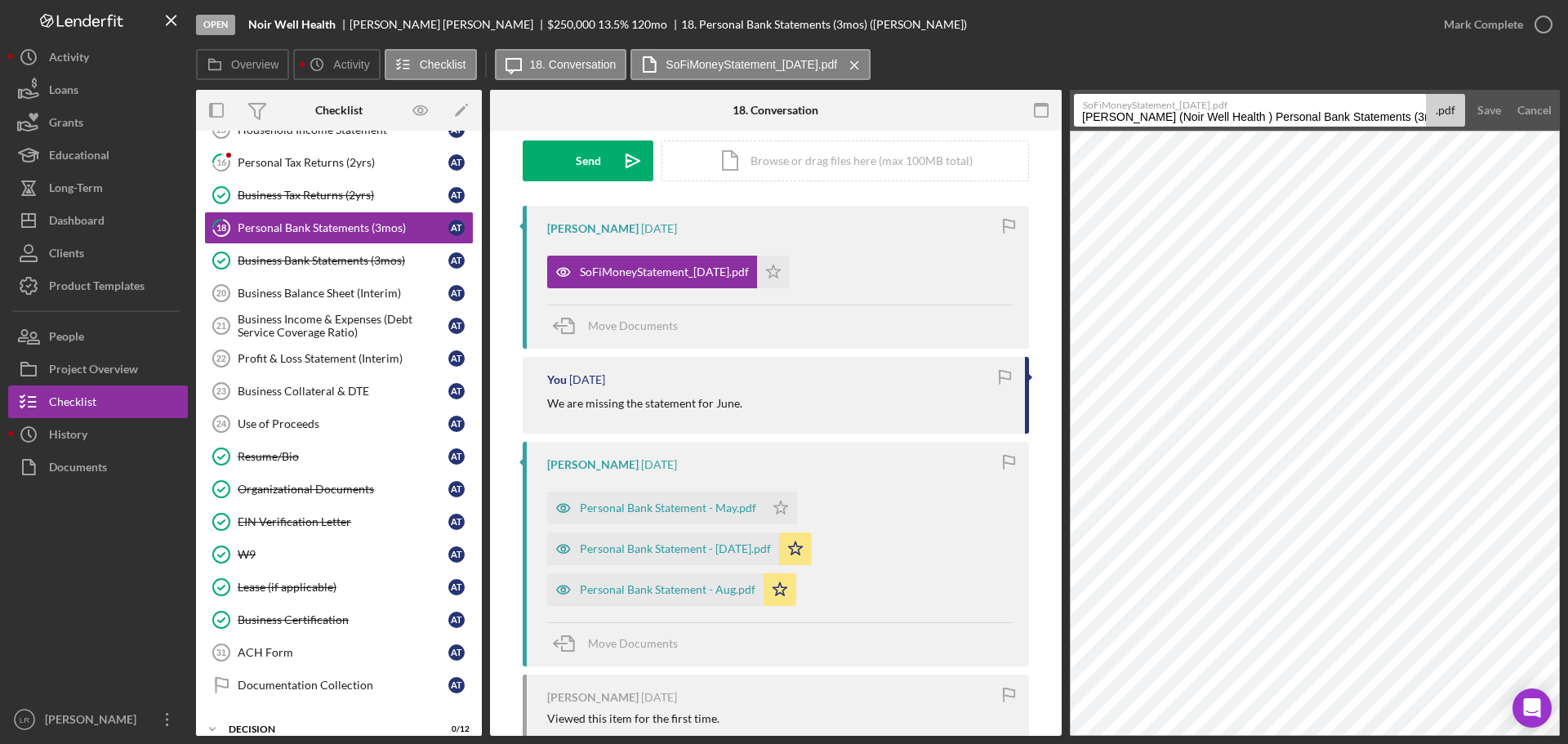
drag, startPoint x: 1250, startPoint y: 114, endPoint x: 895, endPoint y: 119, distance: 355.0
click at [895, 119] on div "Overview Internal Workflow Stage Open Icon/Dropdown Arrow Archive (can unarchiv…" at bounding box center [878, 412] width 1364 height 646
drag, startPoint x: 1211, startPoint y: 118, endPoint x: 1470, endPoint y: 118, distance: 259.0
click at [1470, 118] on form "SoFiMoneyStatement_[DATE].pdf Personal Bank Statements (3mos) 20250928 .pdf Sav…" at bounding box center [1315, 110] width 490 height 41
type input "Personal Bank Statement - Jun"
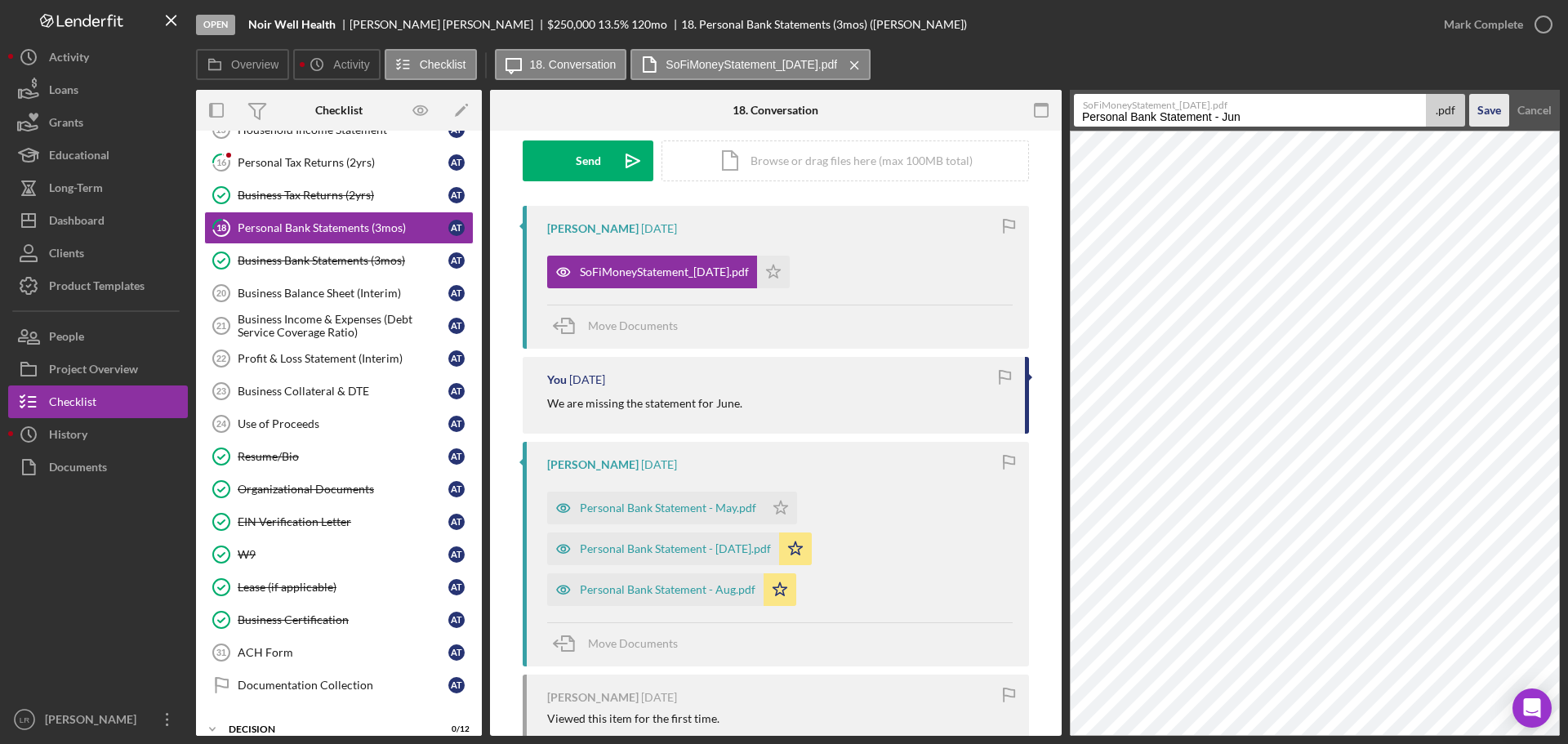
click at [1488, 102] on div "Save" at bounding box center [1490, 110] width 24 height 32
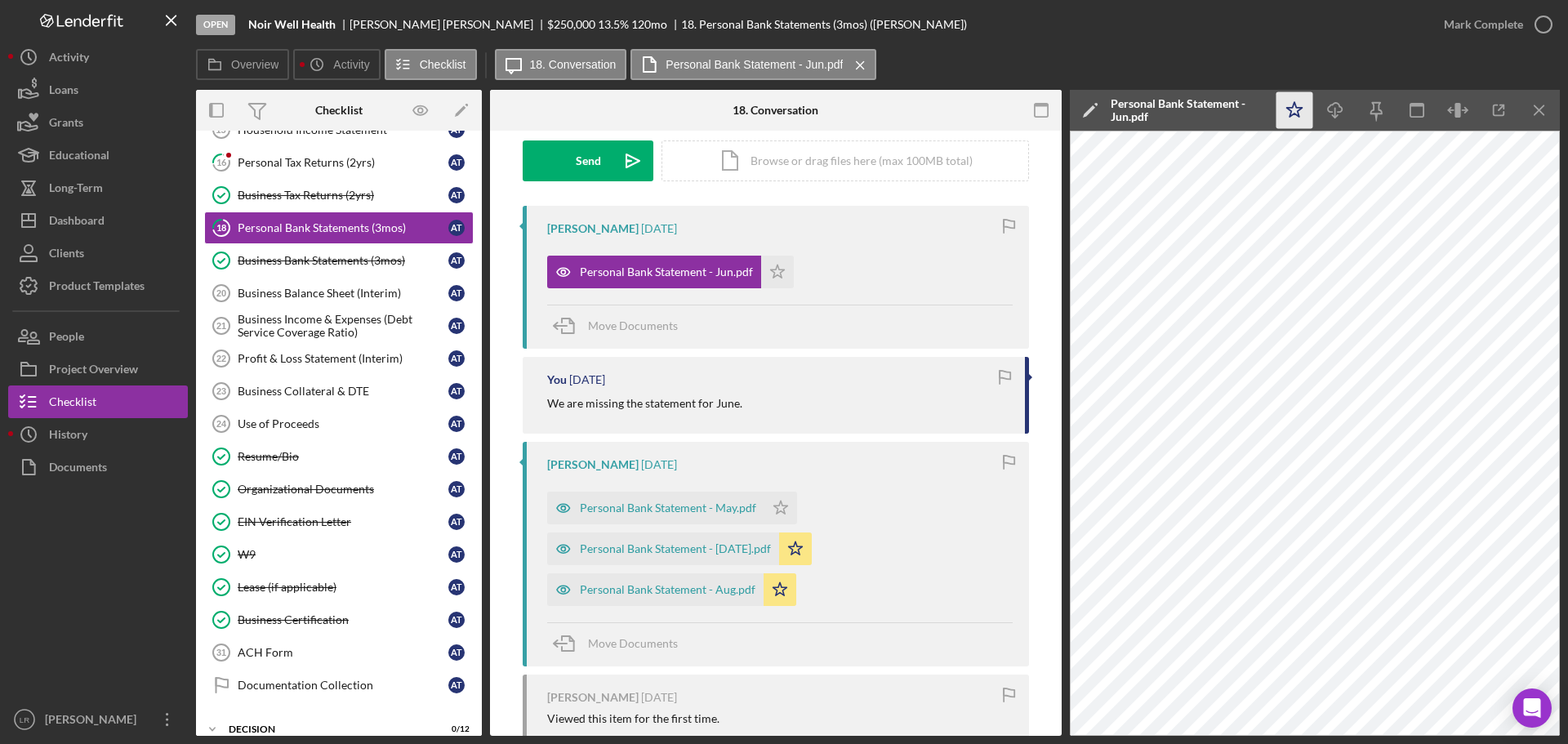
click at [1294, 109] on icon "Icon/Star" at bounding box center [1295, 111] width 37 height 37
click at [1342, 107] on icon "button" at bounding box center [1335, 108] width 14 height 9
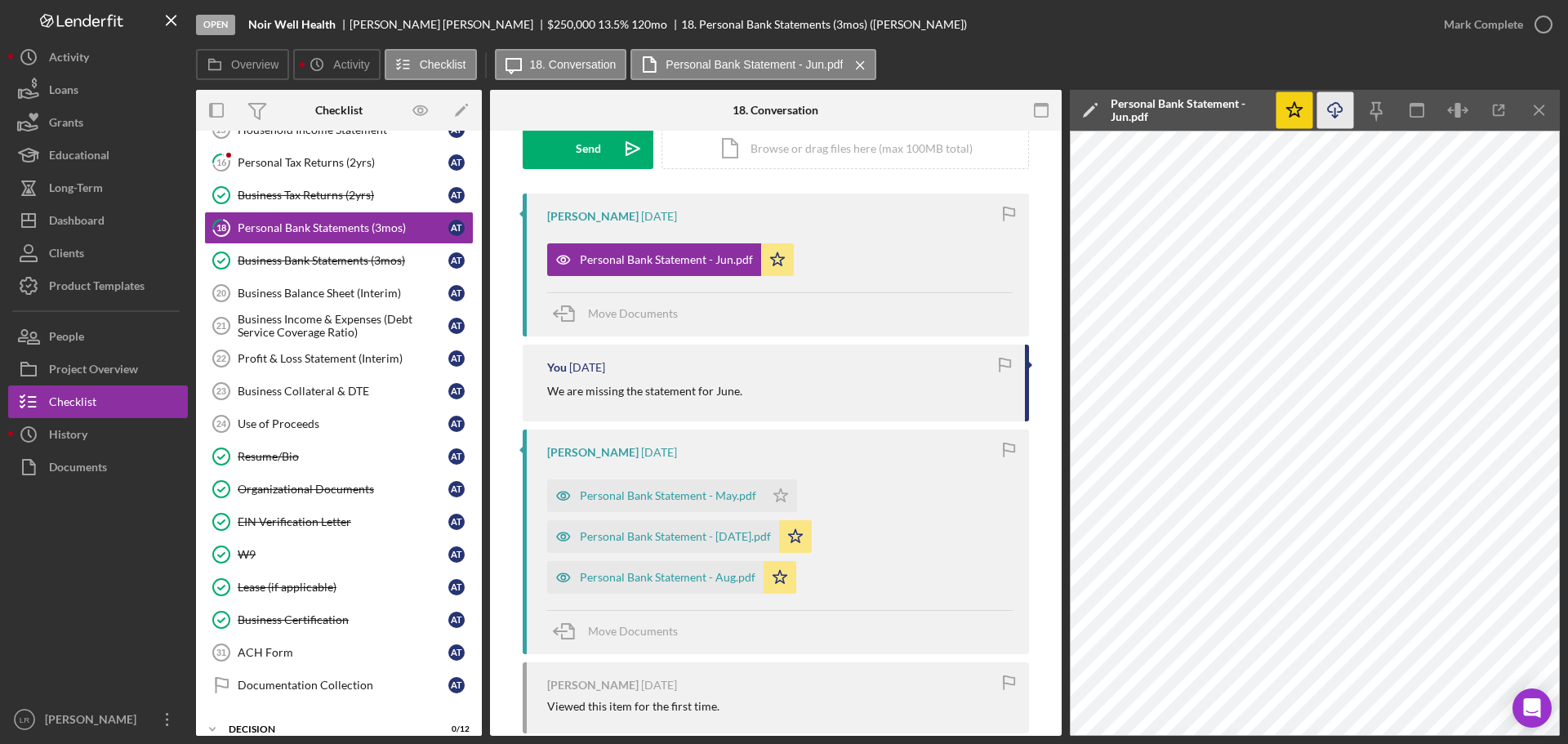
scroll to position [119, 0]
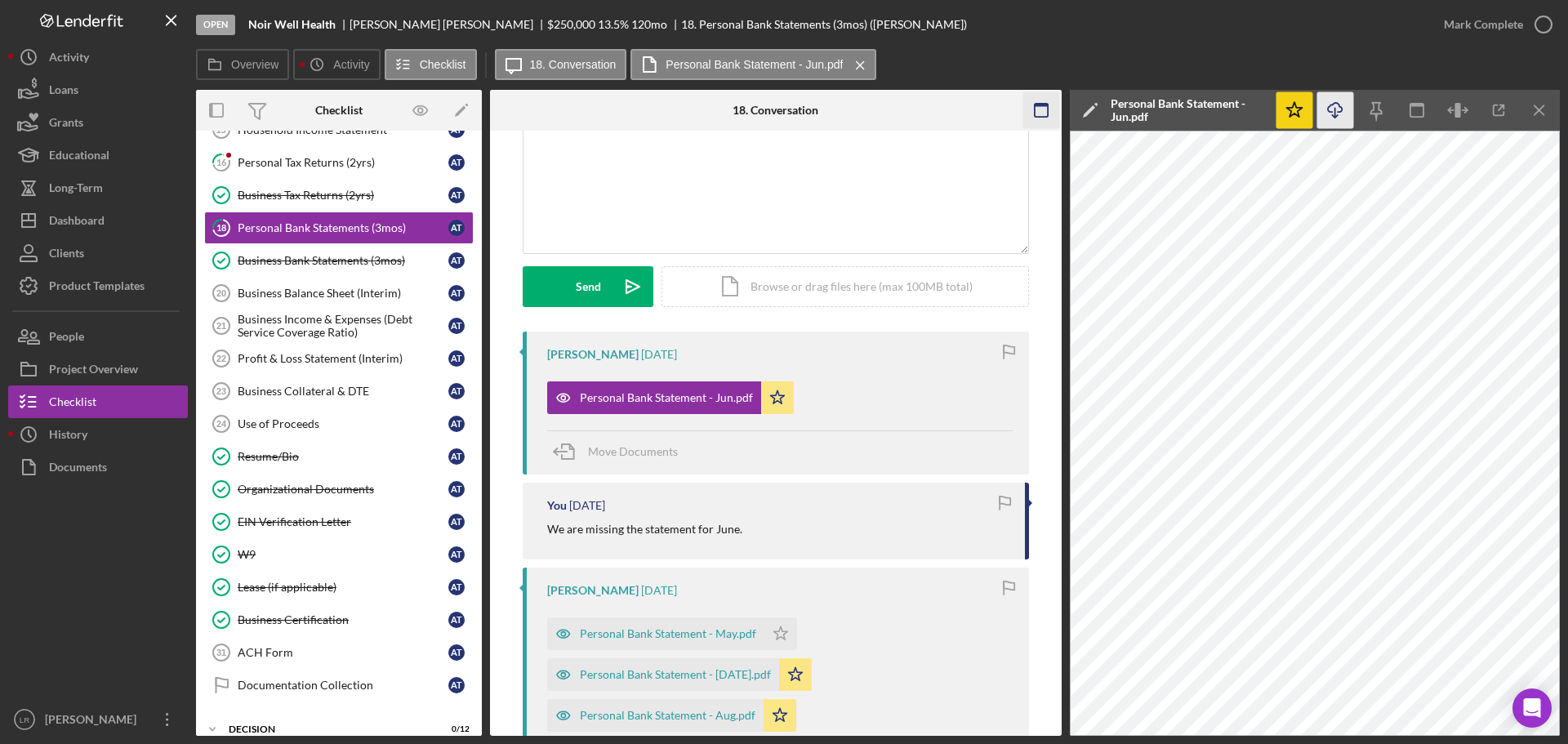
click at [1533, 106] on icon "Icon/Menu Close" at bounding box center [1540, 111] width 37 height 37
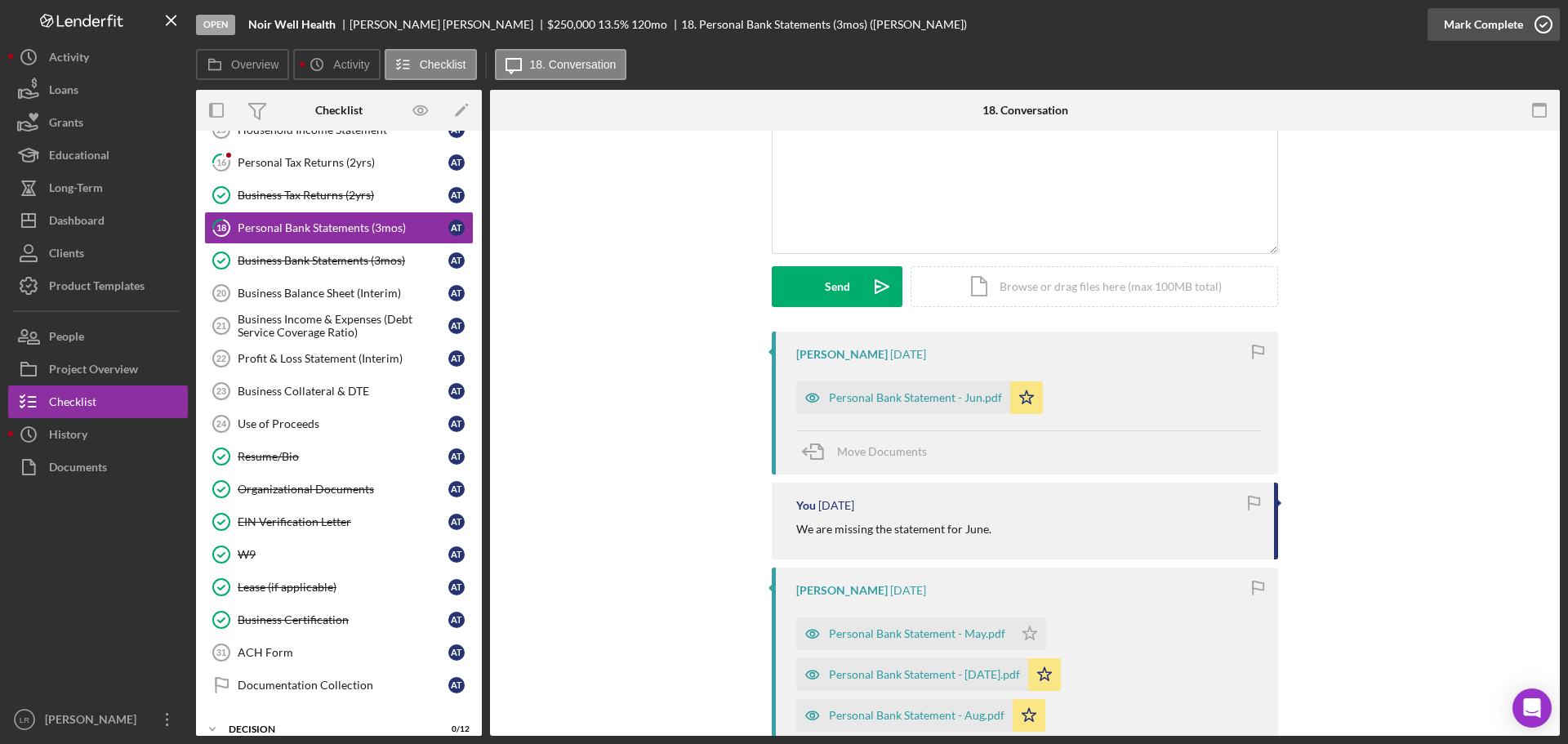
click at [1539, 18] on icon "button" at bounding box center [1544, 24] width 41 height 41
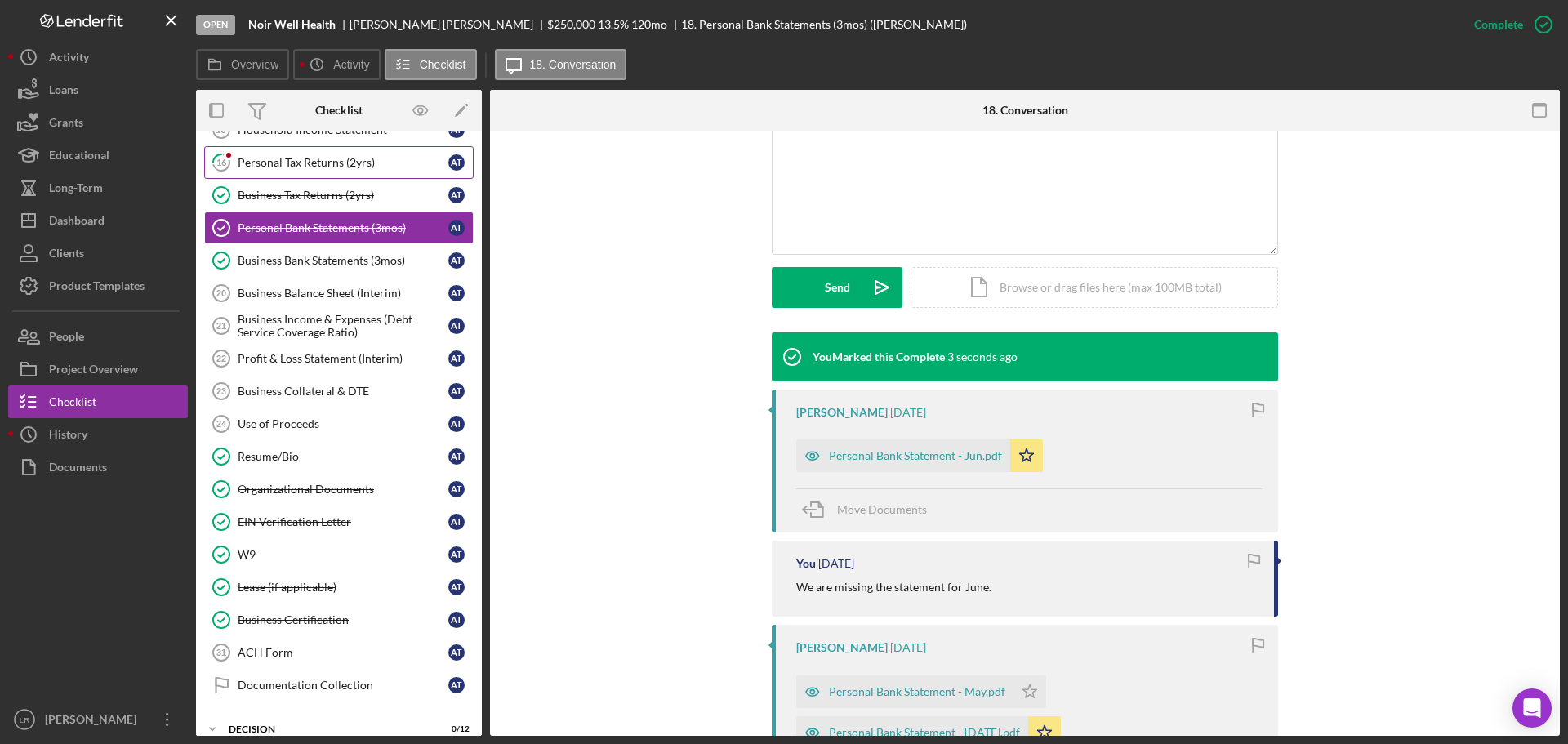
drag, startPoint x: 336, startPoint y: 162, endPoint x: 344, endPoint y: 161, distance: 8.1
click at [336, 162] on div "Personal Tax Returns (2yrs)" at bounding box center [343, 162] width 211 height 13
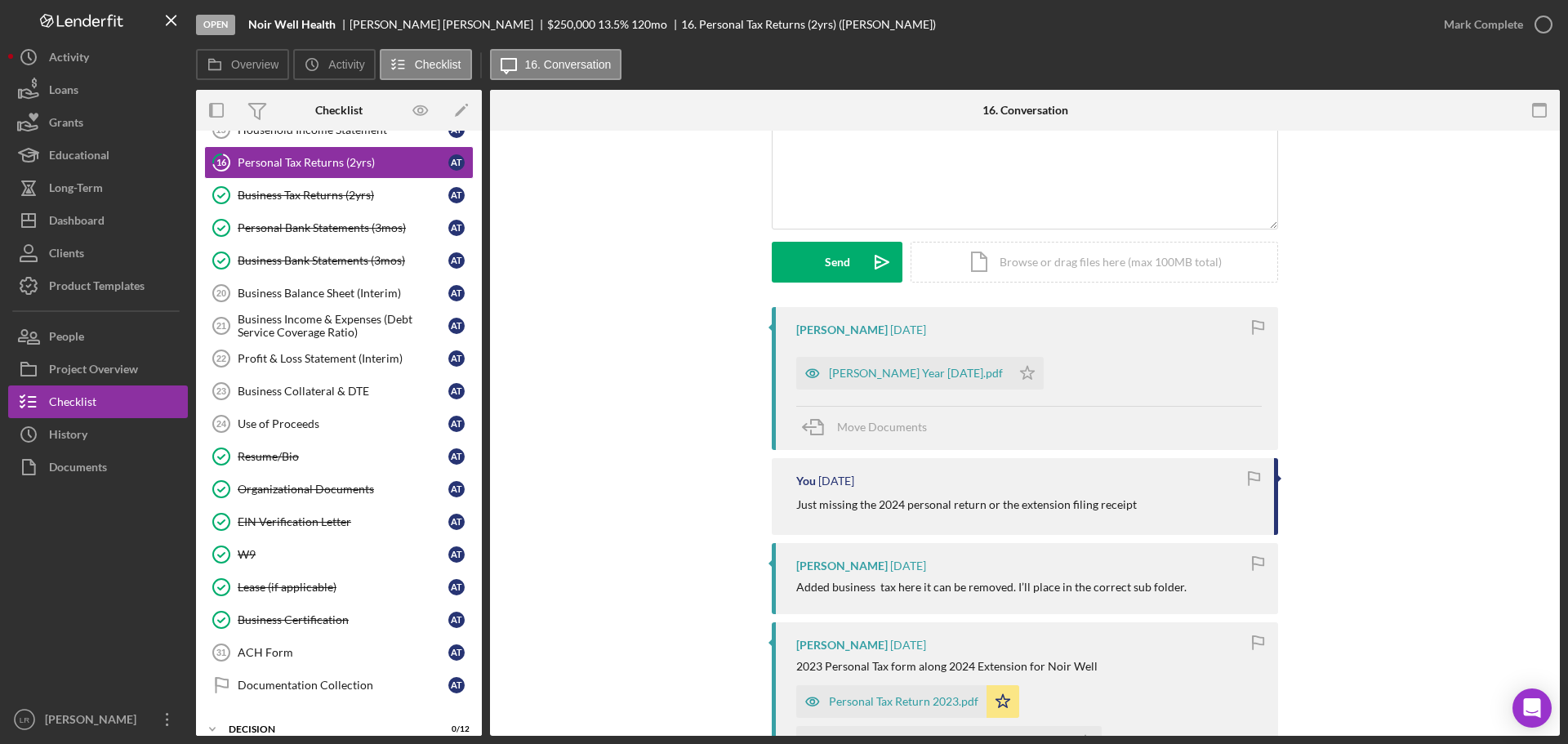
scroll to position [37, 0]
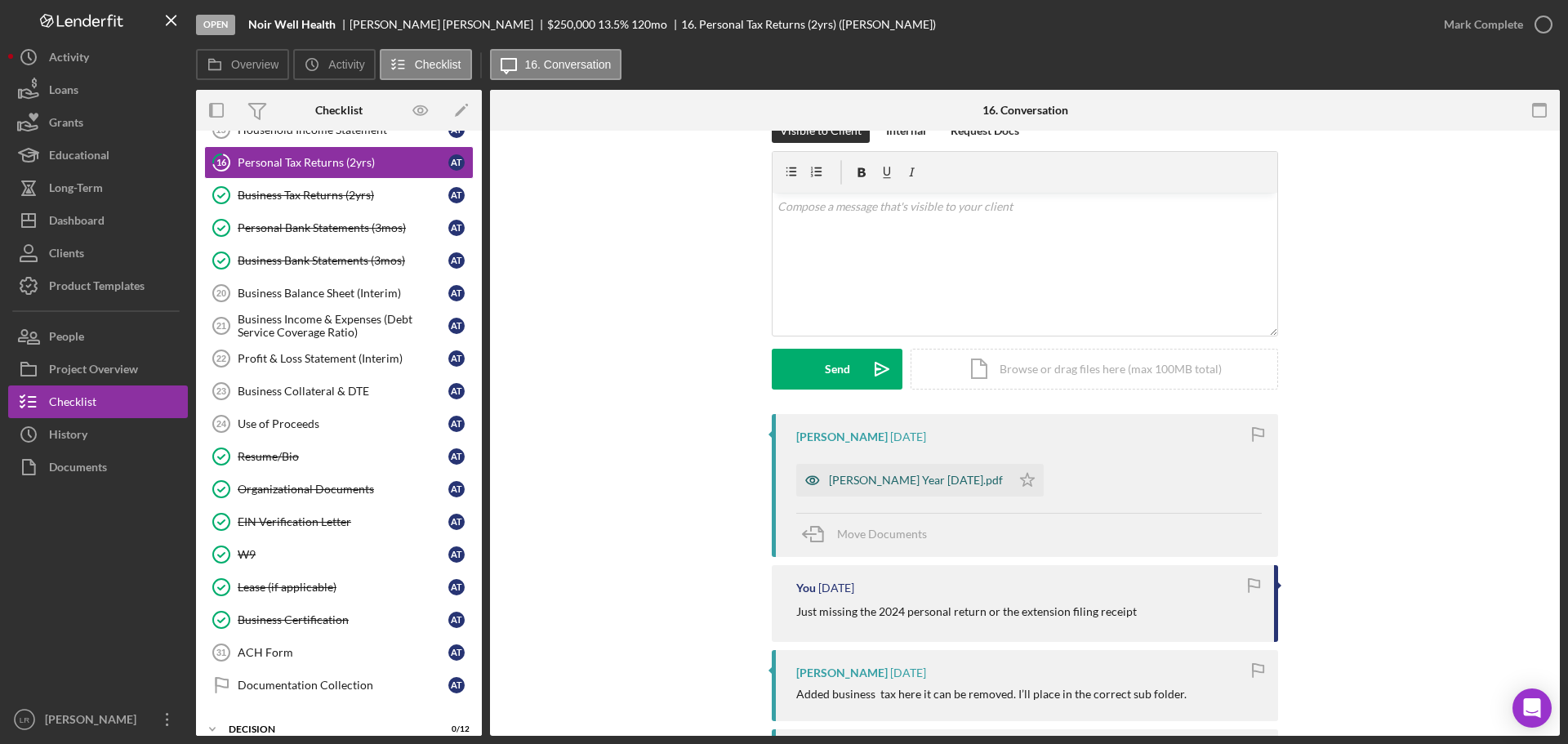
click at [866, 484] on div "[PERSON_NAME] Year [DATE].pdf" at bounding box center [915, 480] width 174 height 13
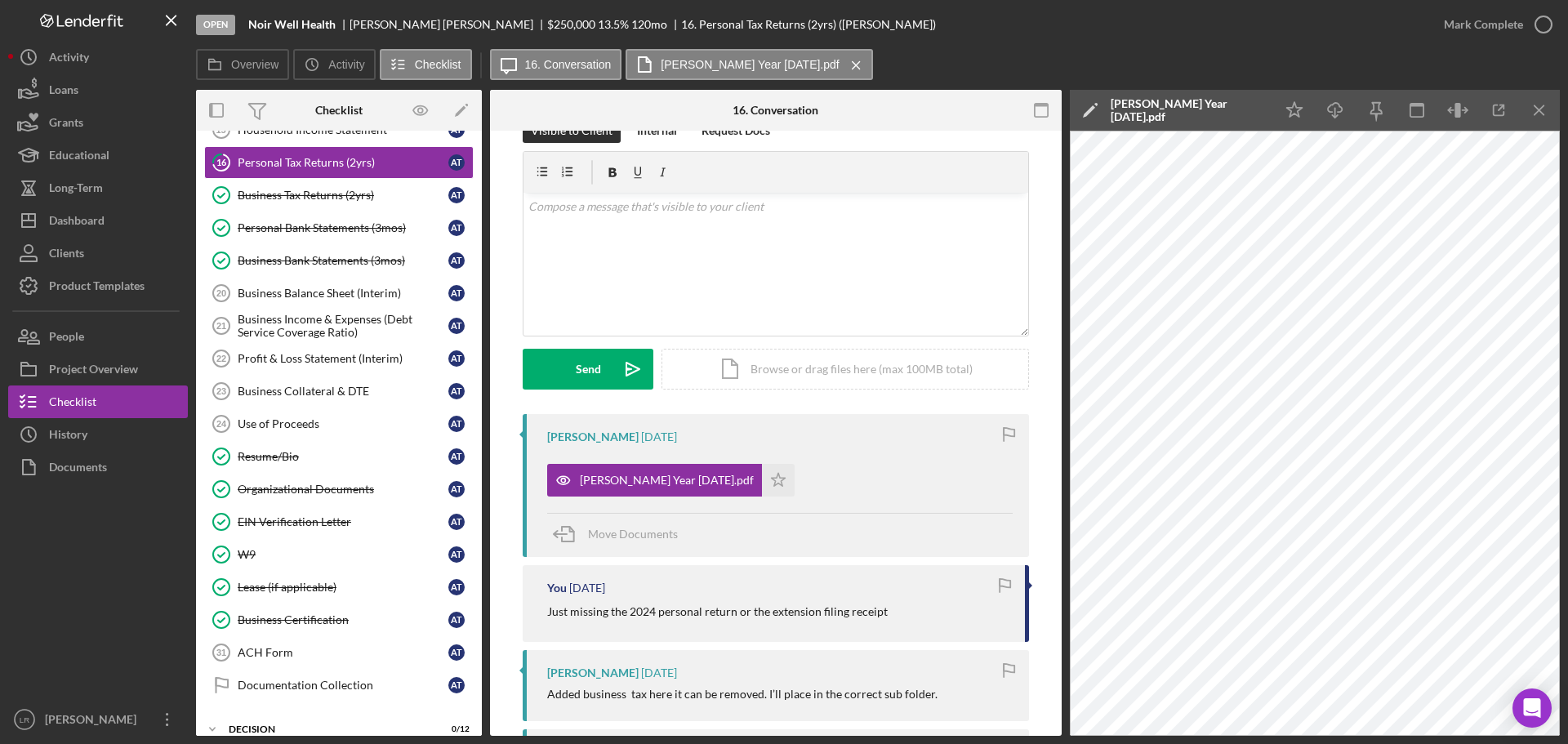
click at [1088, 109] on icon "Icon/Edit" at bounding box center [1091, 110] width 41 height 41
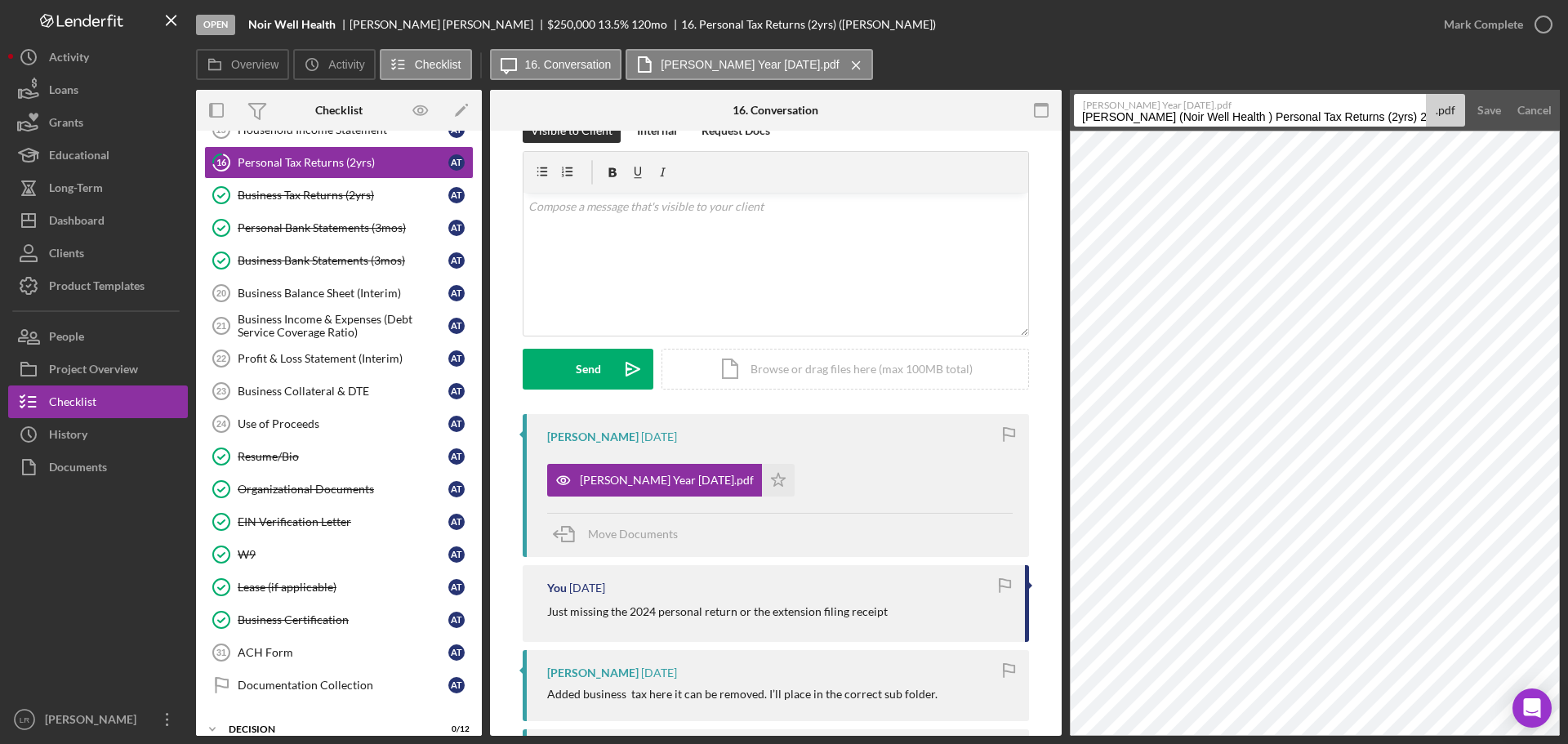
drag, startPoint x: 1252, startPoint y: 118, endPoint x: 501, endPoint y: 122, distance: 751.0
click at [501, 122] on div "Overview Internal Workflow Stage Open Icon/Dropdown Arrow Archive (can unarchiv…" at bounding box center [878, 412] width 1364 height 646
drag, startPoint x: 1196, startPoint y: 117, endPoint x: 1417, endPoint y: 118, distance: 221.0
click at [1417, 118] on input "Personal Tax Returns (2yrs) 20250928" at bounding box center [1250, 110] width 352 height 32
type input "Personal Tax Return 2024"
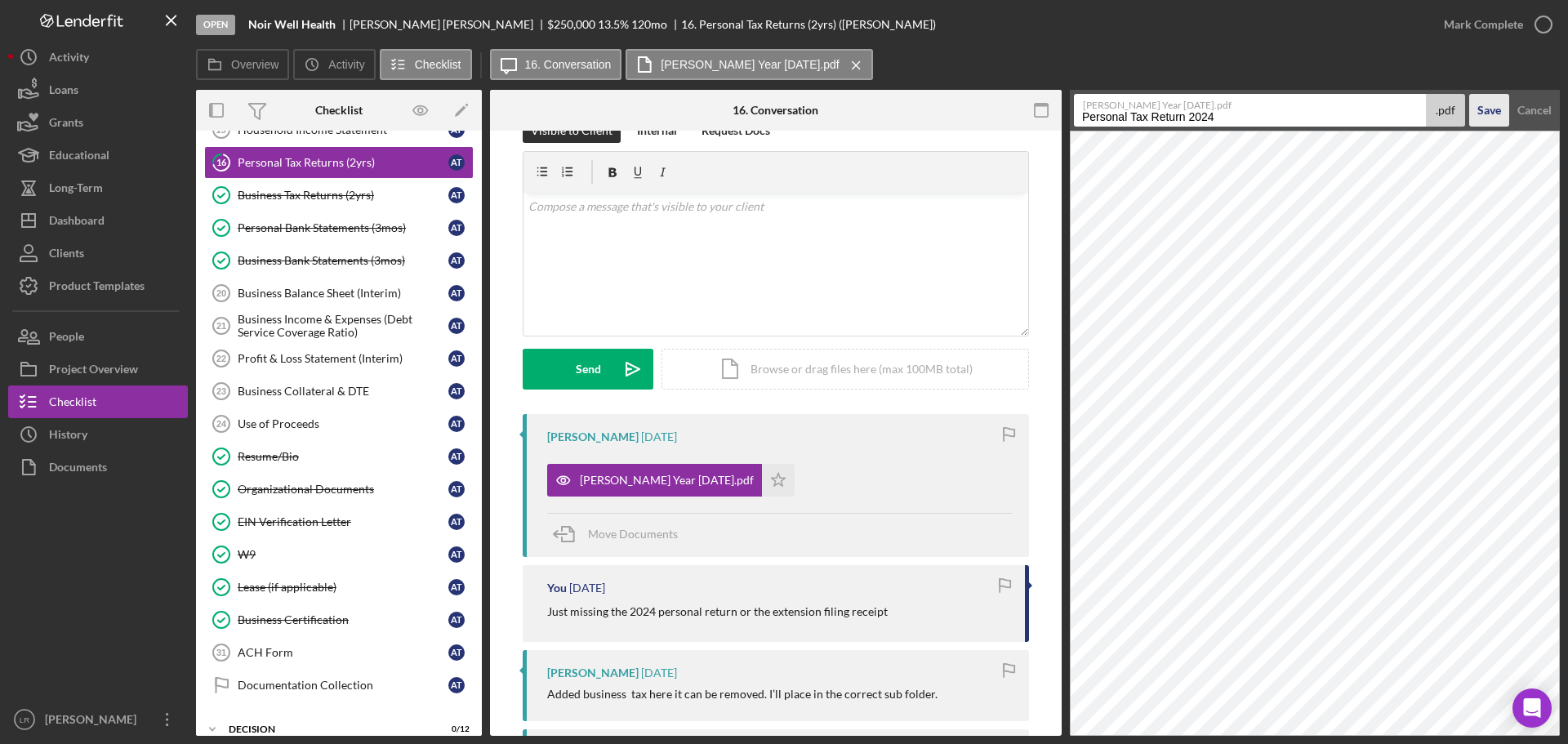
click at [1484, 112] on div "Save" at bounding box center [1490, 110] width 24 height 32
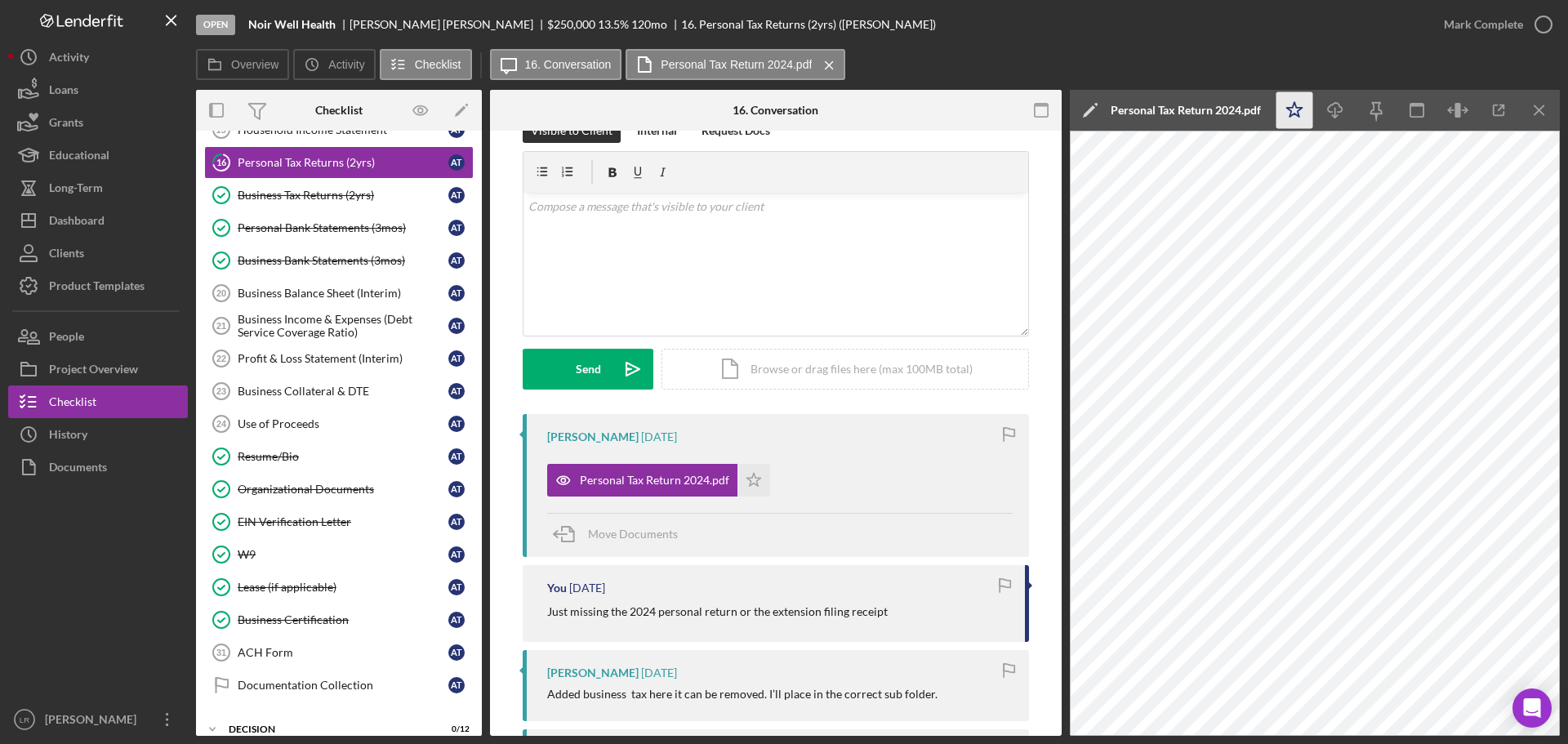
click at [1300, 112] on icon "Icon/Star" at bounding box center [1295, 111] width 37 height 37
click at [1341, 112] on icon "Icon/Download" at bounding box center [1336, 111] width 37 height 37
click at [1546, 19] on icon "button" at bounding box center [1544, 24] width 41 height 41
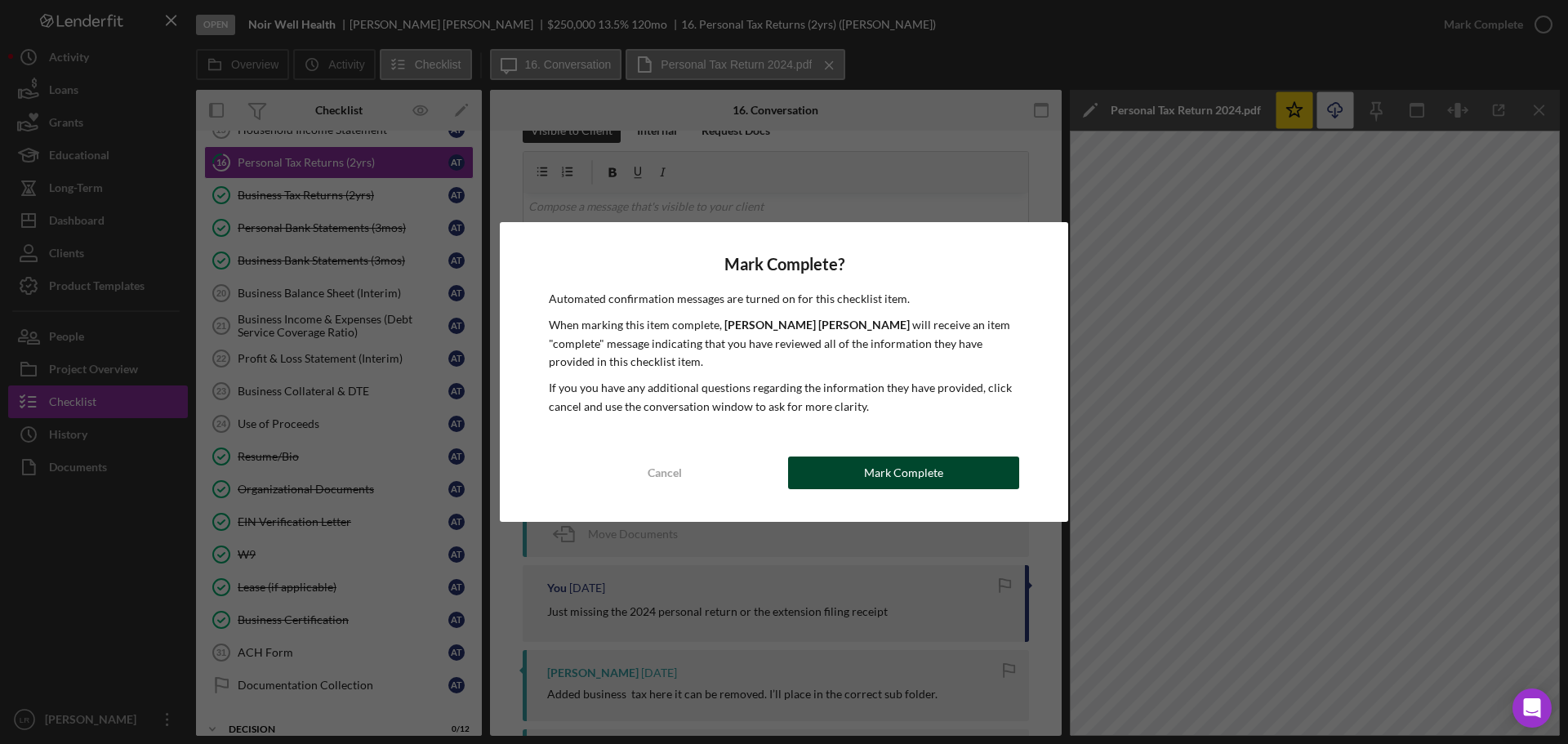
click at [919, 467] on div "Mark Complete" at bounding box center [904, 472] width 79 height 32
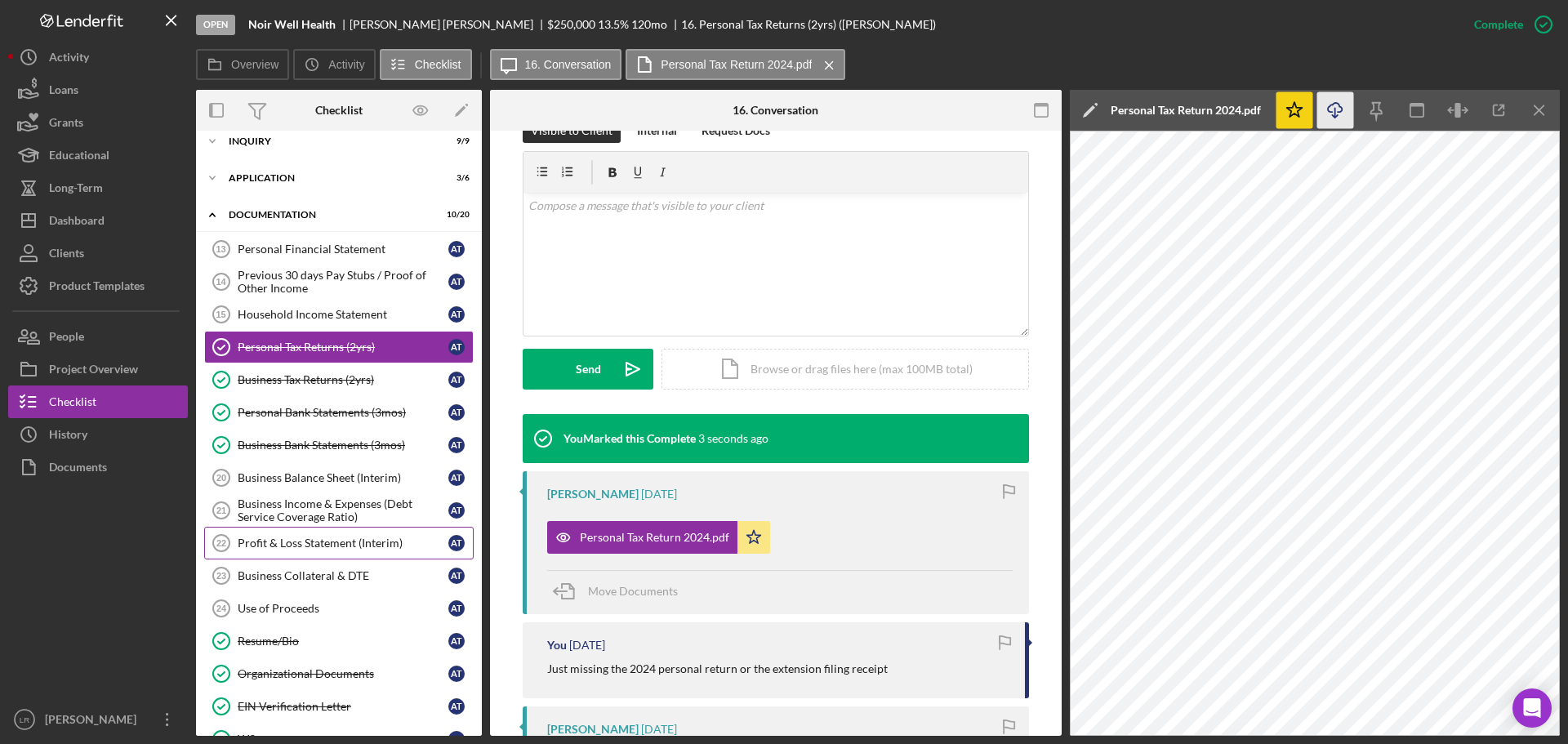
scroll to position [0, 0]
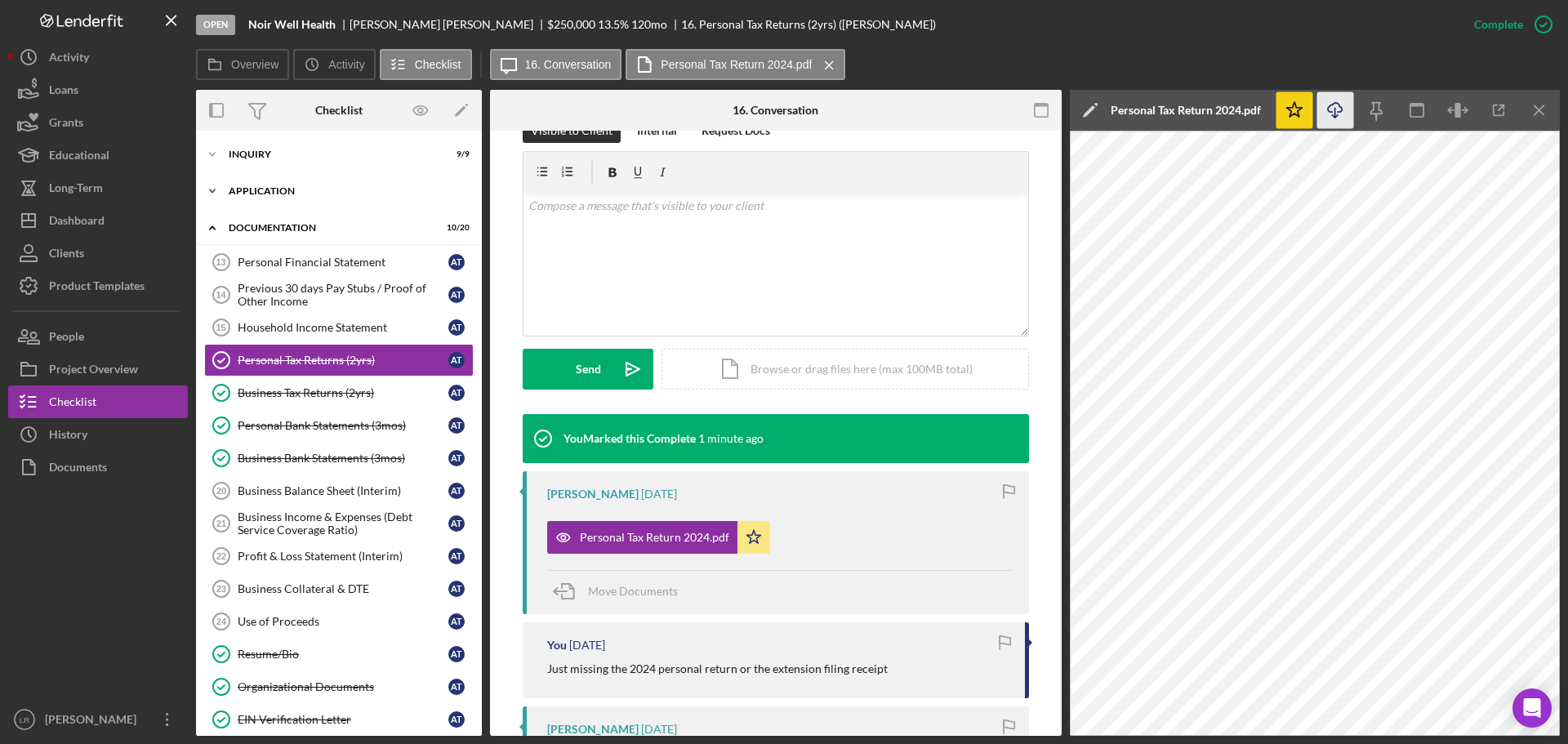
click at [274, 190] on div "Application" at bounding box center [345, 191] width 233 height 10
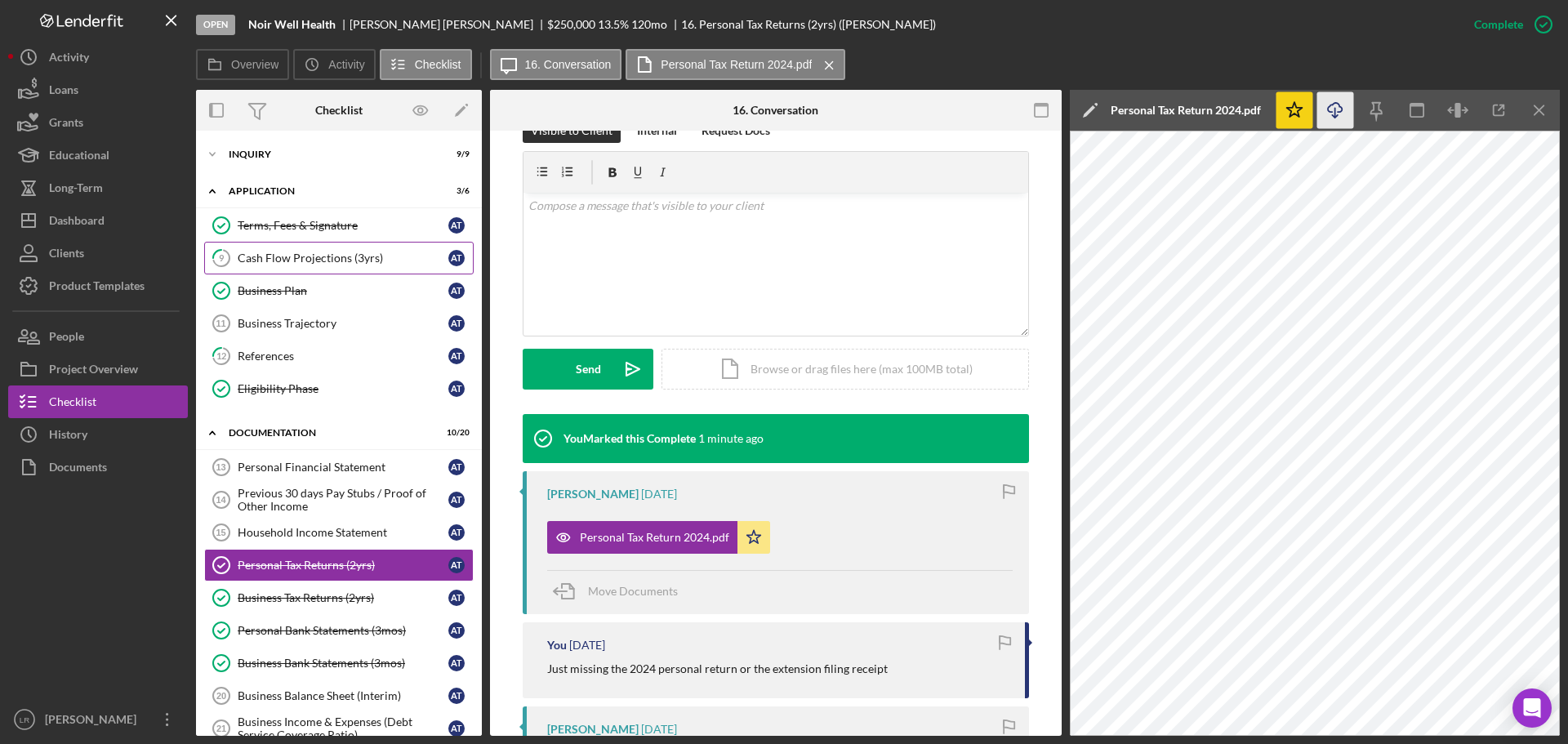
click at [283, 266] on link "9 Cash Flow Projections (3yrs) A T" at bounding box center [339, 257] width 269 height 32
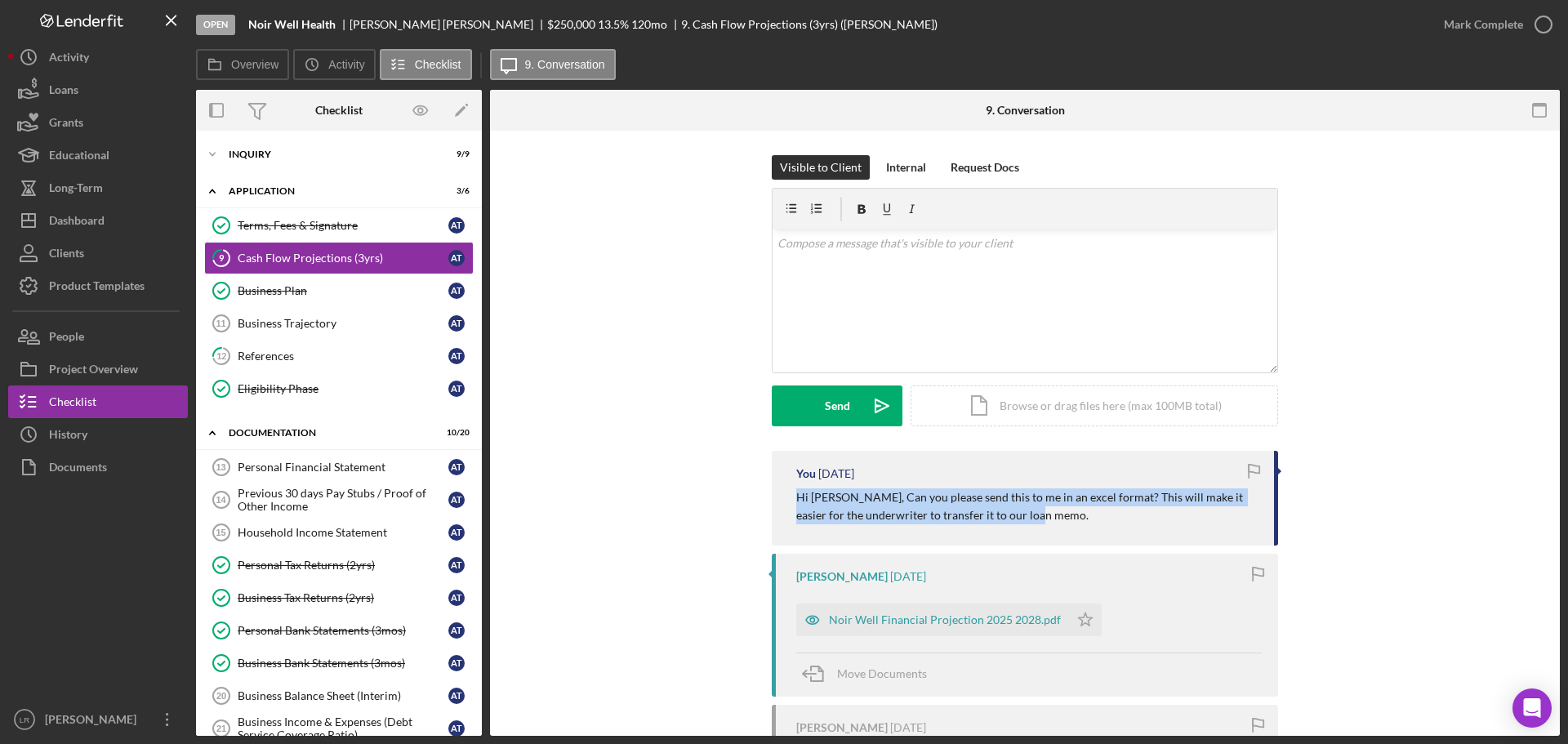
drag, startPoint x: 1018, startPoint y: 518, endPoint x: 856, endPoint y: 502, distance: 162.8
click at [772, 502] on div "You [DATE] Hi [PERSON_NAME], Can you please send this to me in an excel format?…" at bounding box center [1024, 498] width 506 height 95
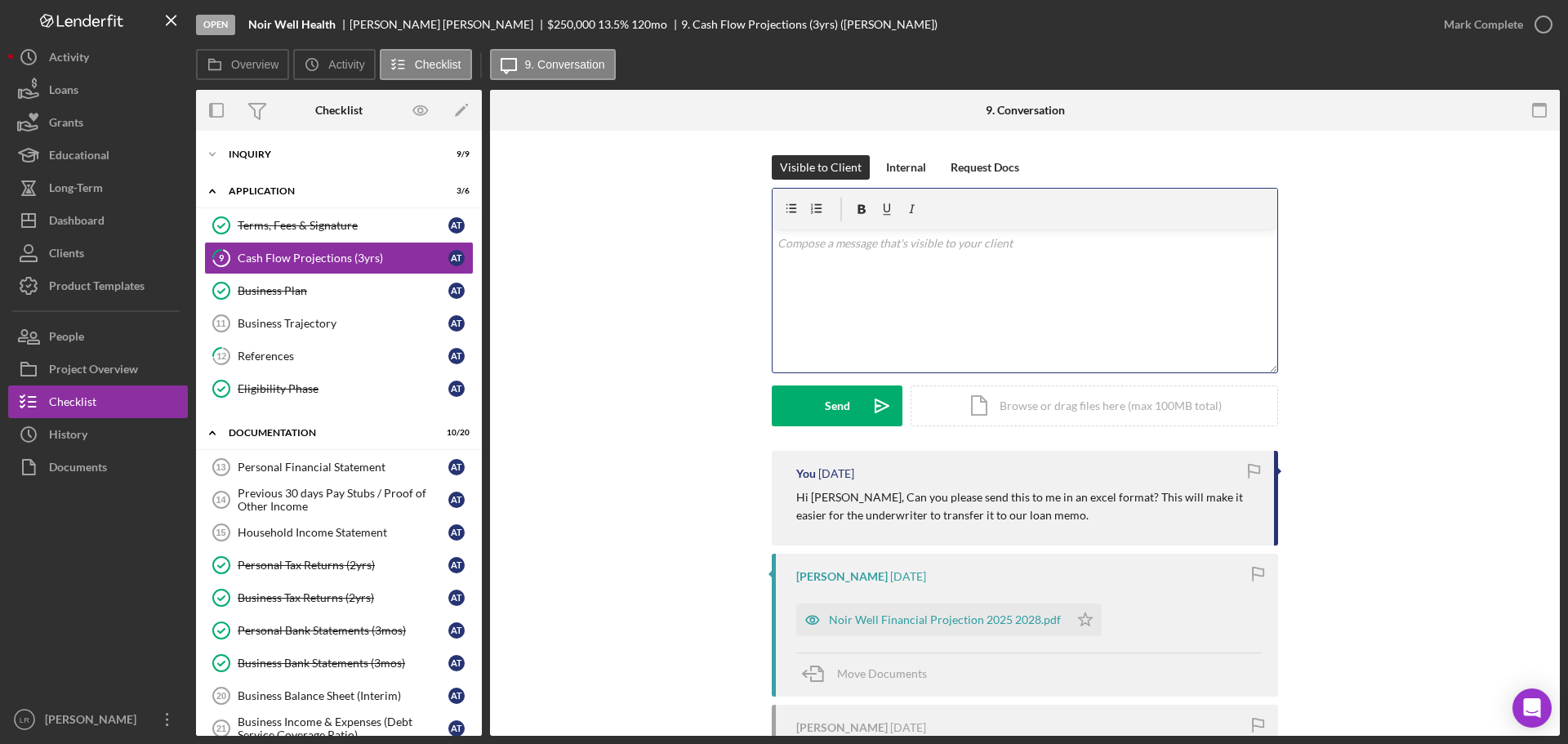
click at [835, 294] on div "v Color teal Color pink Remove color Add row above Add row below Add column bef…" at bounding box center [1025, 301] width 505 height 143
click at [825, 406] on div "Send" at bounding box center [837, 406] width 25 height 41
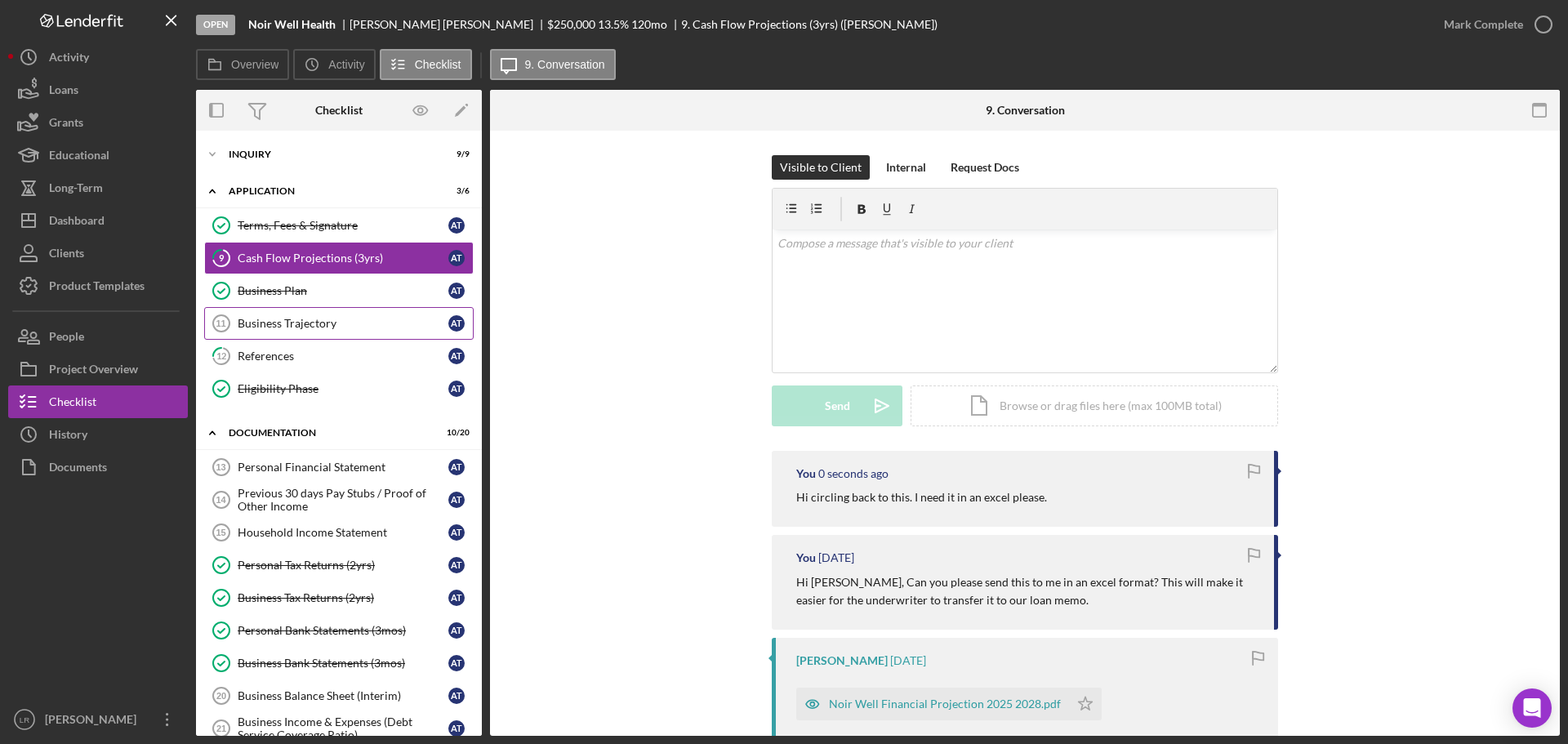
click at [280, 324] on div "Business Trajectory" at bounding box center [343, 324] width 211 height 13
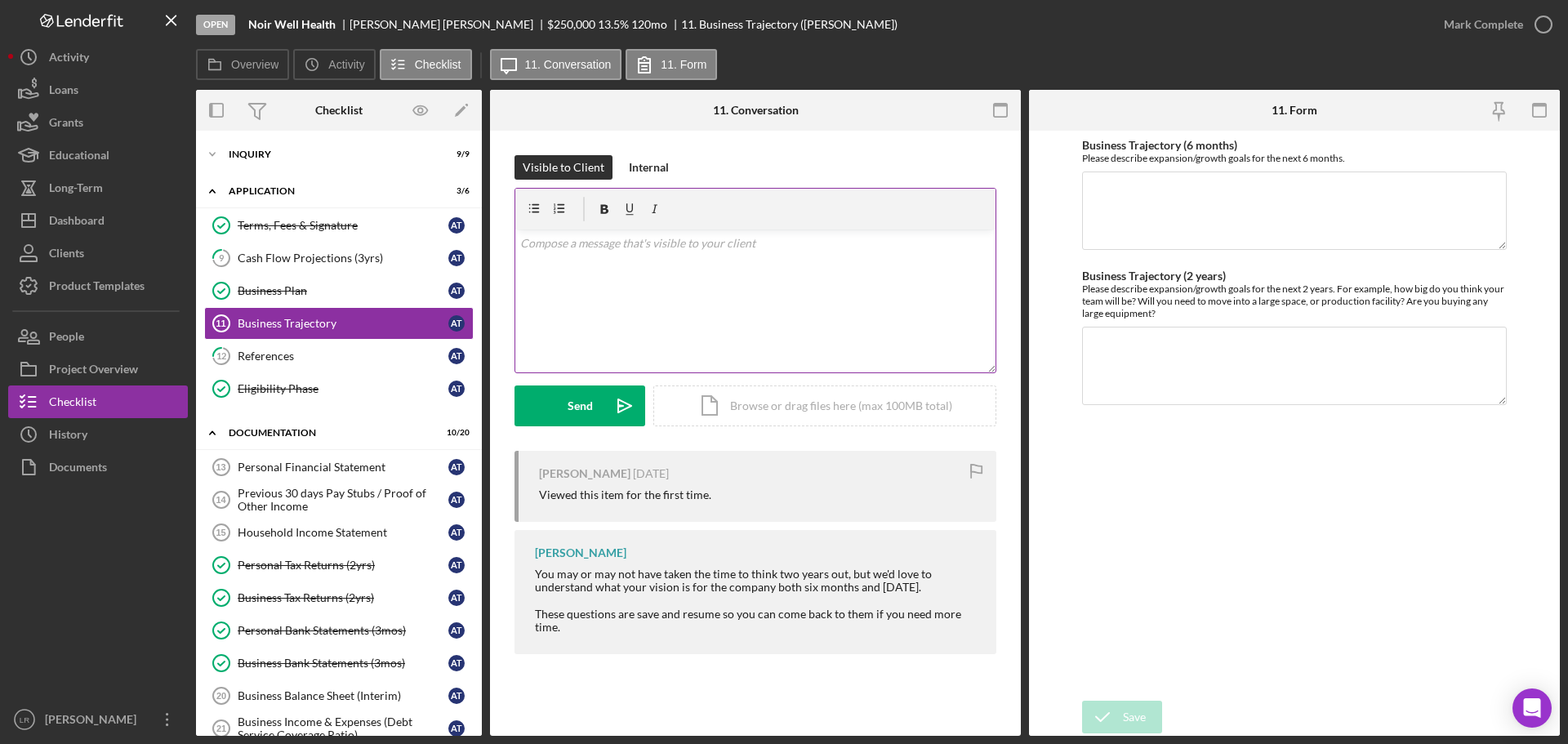
click at [688, 279] on div "v Color teal Color pink Remove color Add row above Add row below Add column bef…" at bounding box center [755, 301] width 480 height 143
click at [578, 411] on div "Send" at bounding box center [580, 406] width 25 height 41
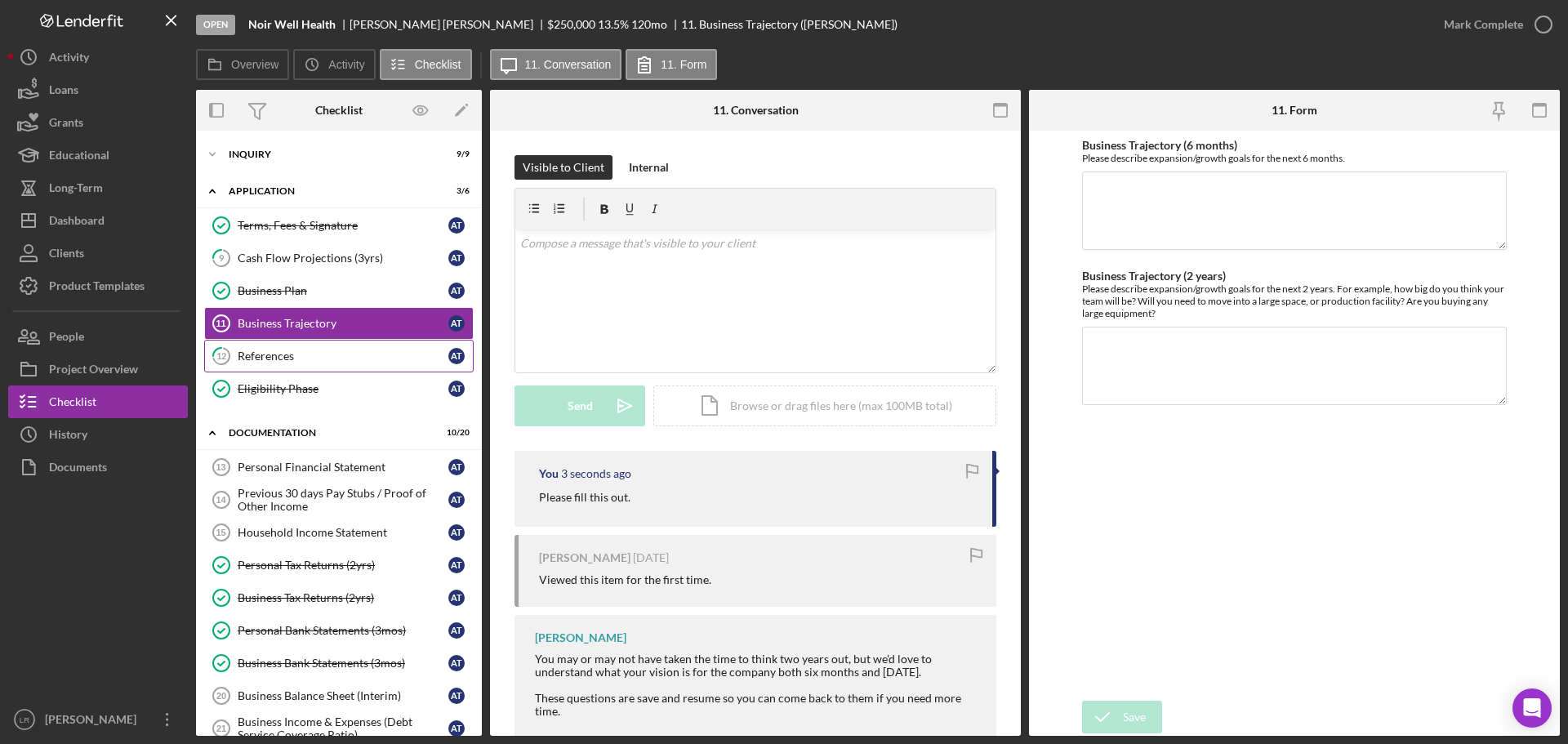
click at [303, 355] on div "References" at bounding box center [343, 356] width 211 height 13
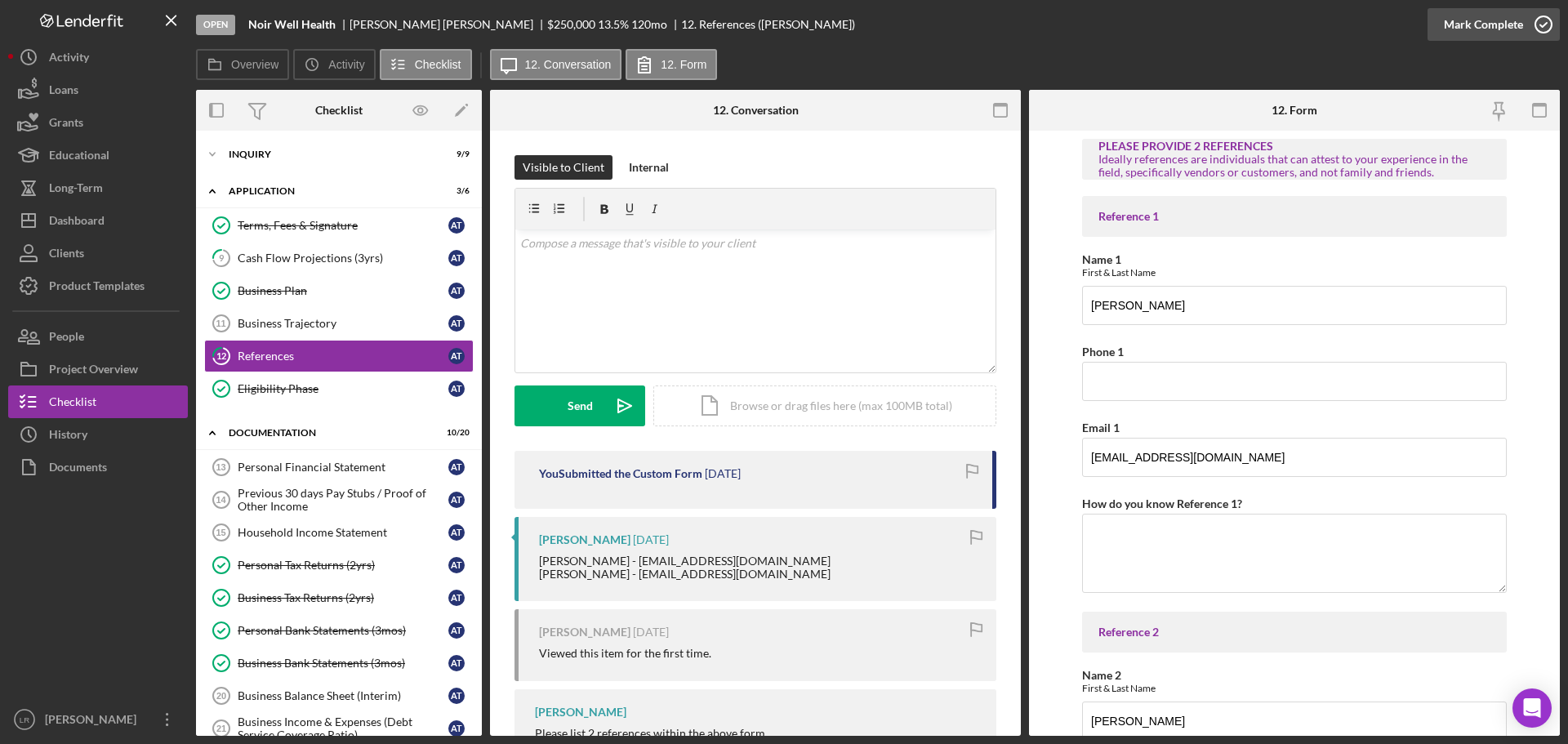
click at [1478, 30] on div "Mark Complete" at bounding box center [1484, 24] width 79 height 32
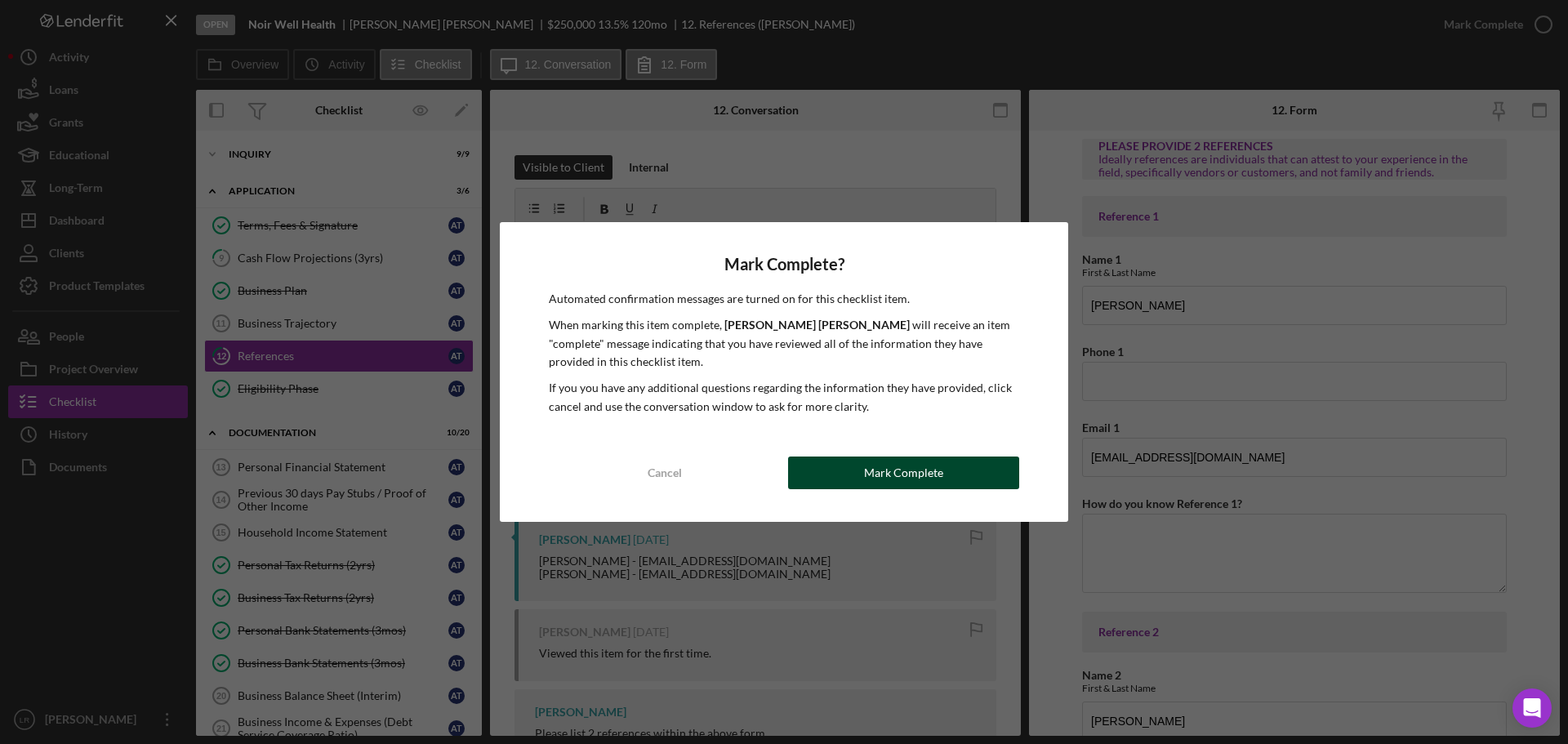
click at [928, 478] on div "Mark Complete" at bounding box center [904, 472] width 79 height 32
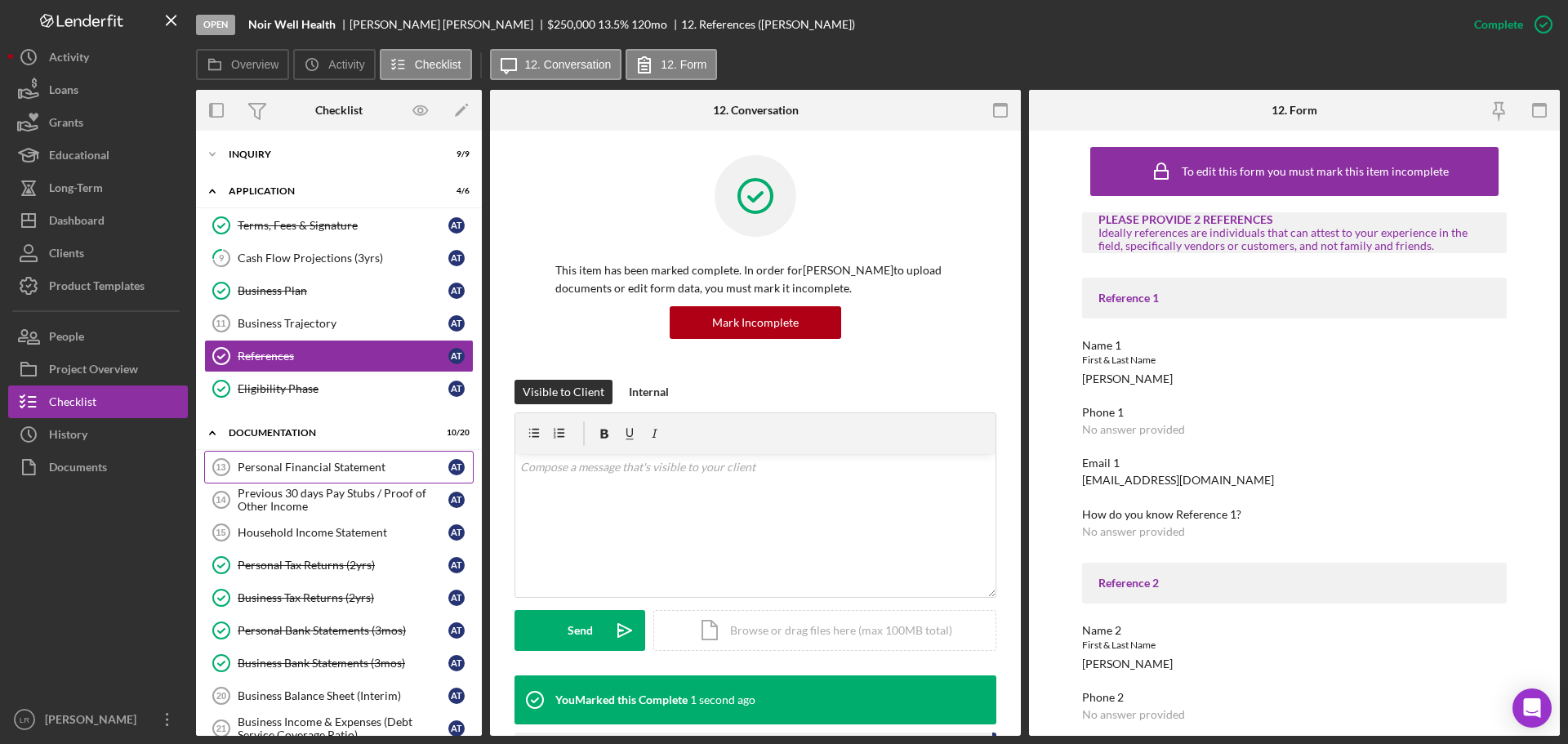
click at [277, 469] on div "Personal Financial Statement" at bounding box center [343, 467] width 211 height 13
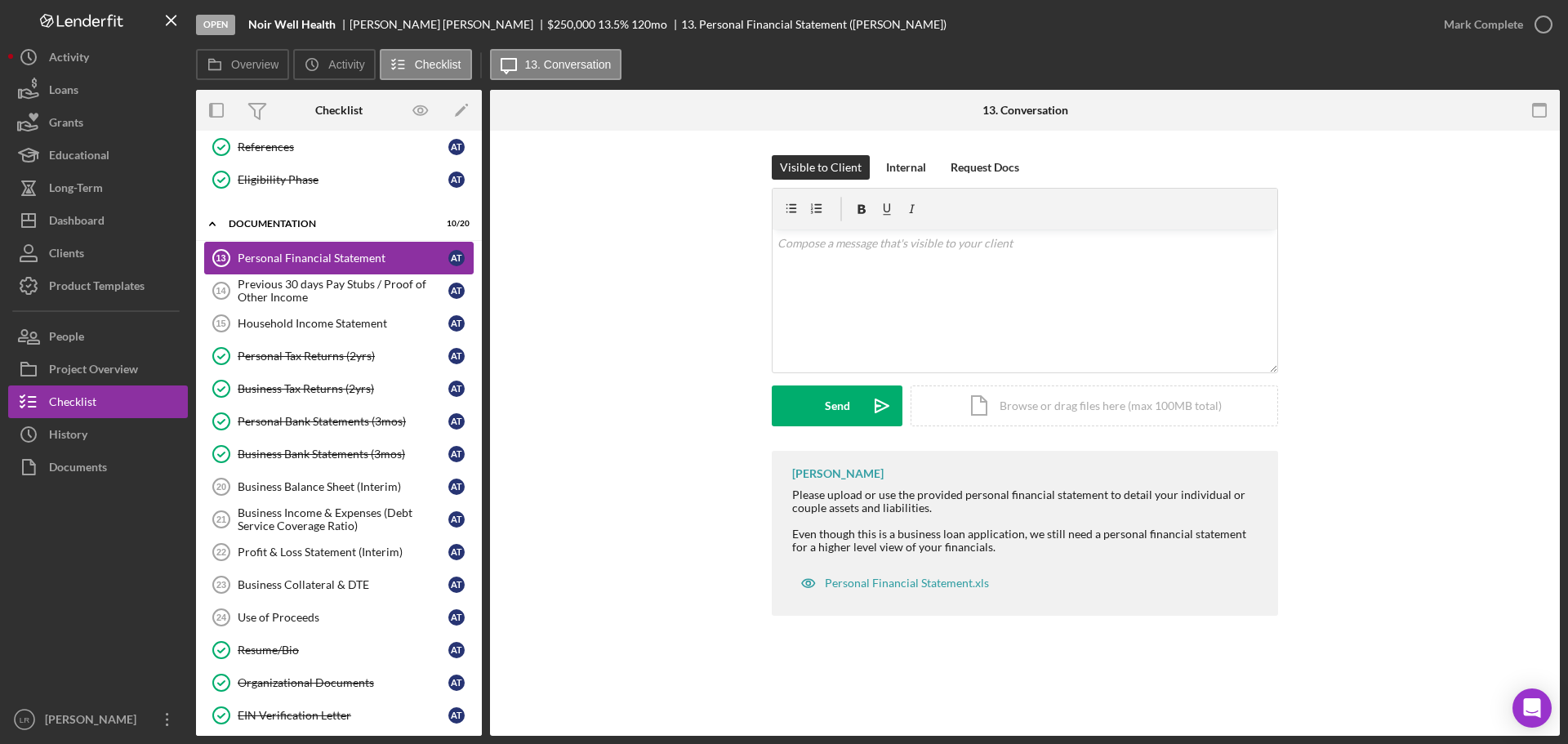
scroll to position [245, 0]
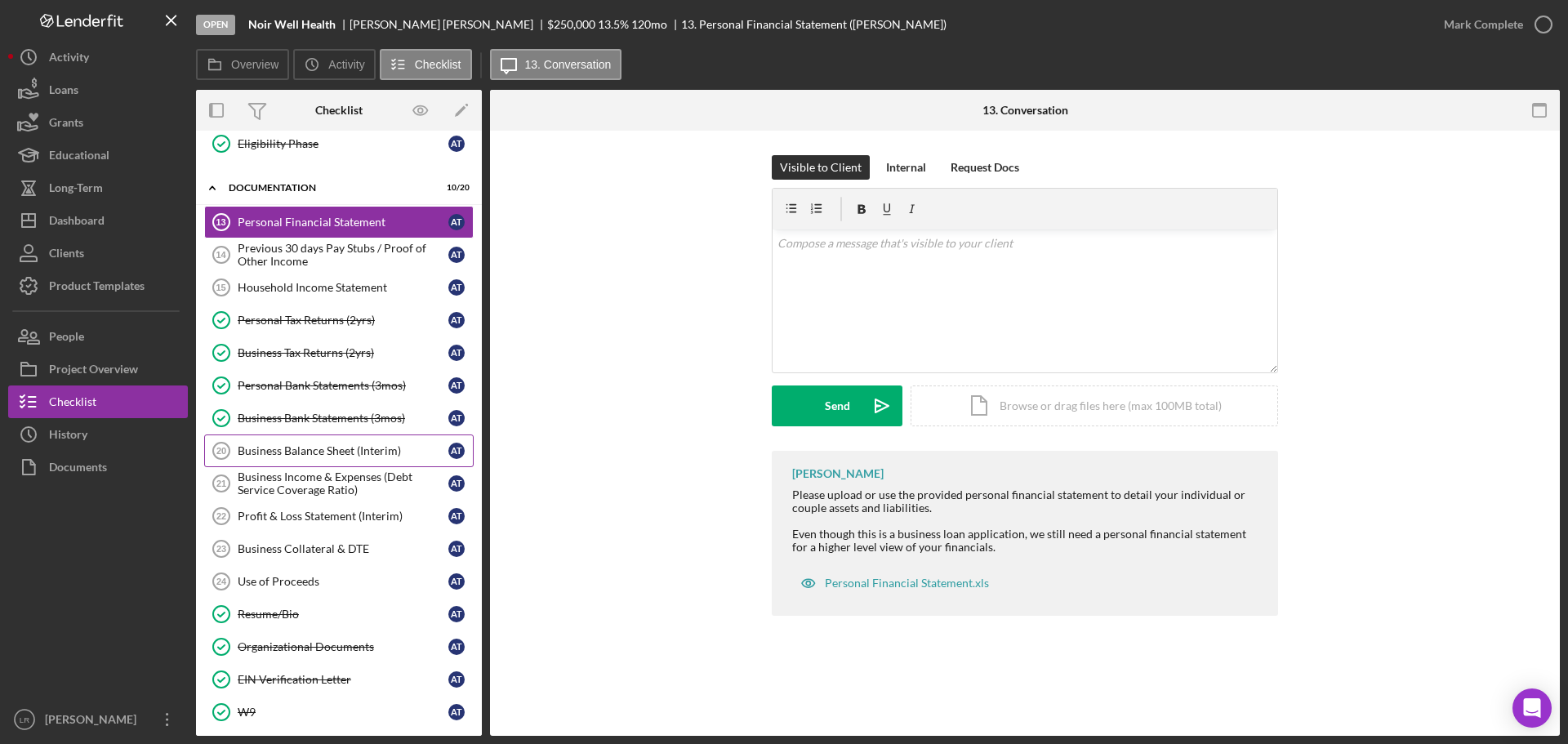
click at [342, 455] on div "Business Balance Sheet (Interim)" at bounding box center [343, 451] width 211 height 13
